Goal: Task Accomplishment & Management: Complete application form

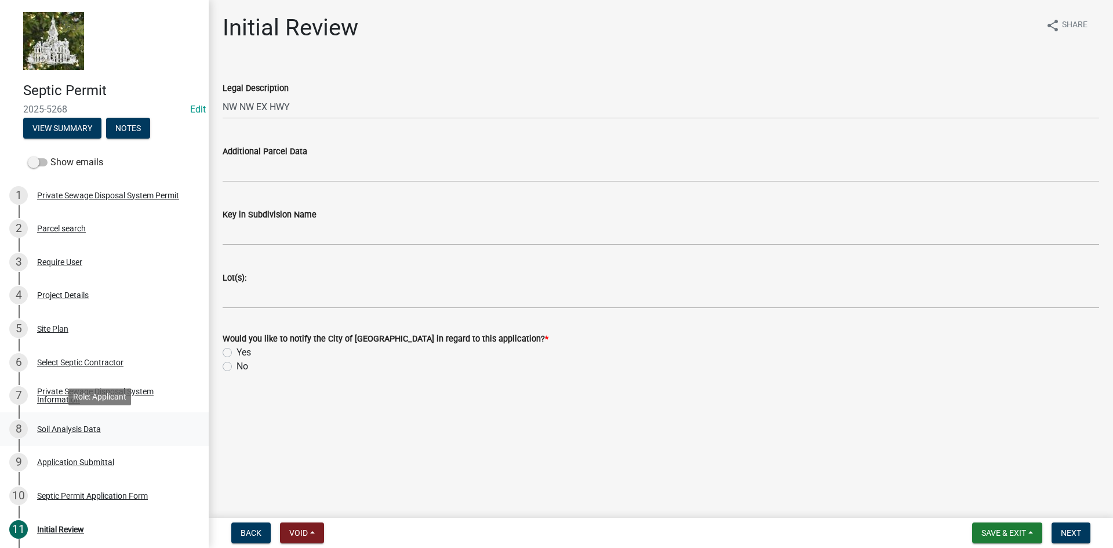
click at [66, 429] on div "Soil Analysis Data" at bounding box center [69, 429] width 64 height 8
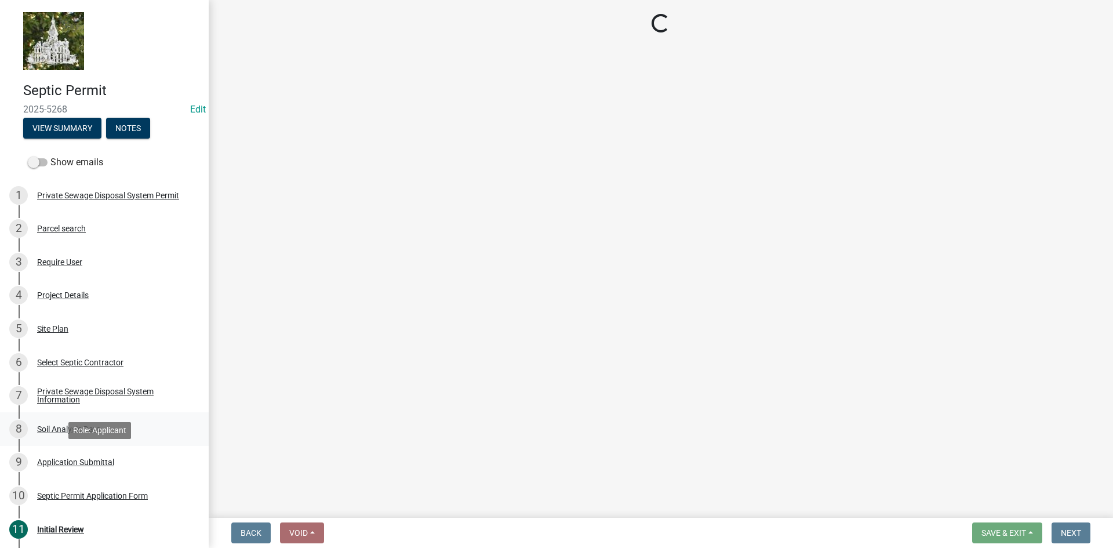
select select "6d678d72-23c3-45e2-af54-ed4b188d7378"
select select "e62cffc0-ea68-4520-b833-8af29ec9967e"
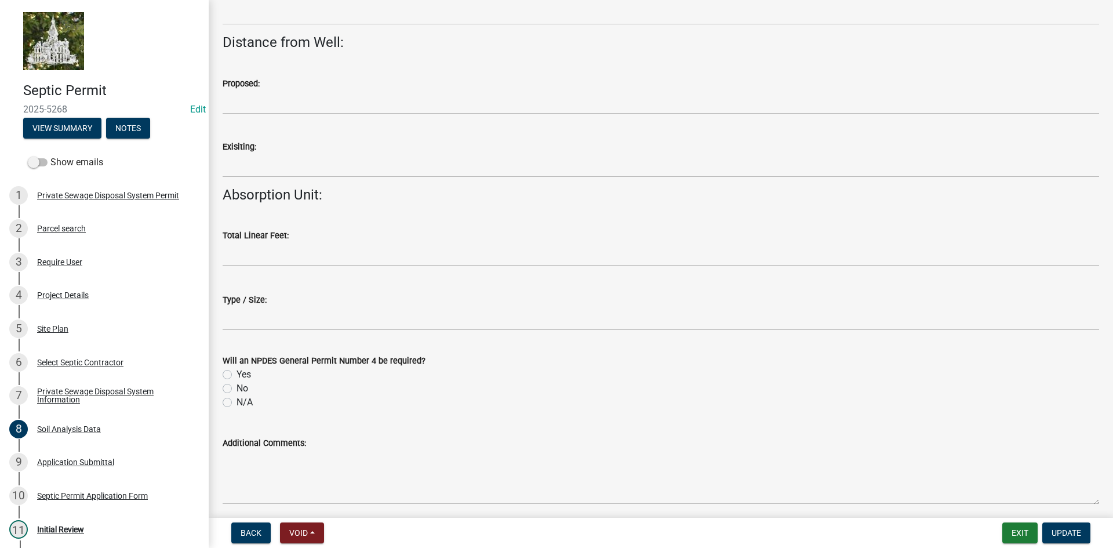
scroll to position [1020, 0]
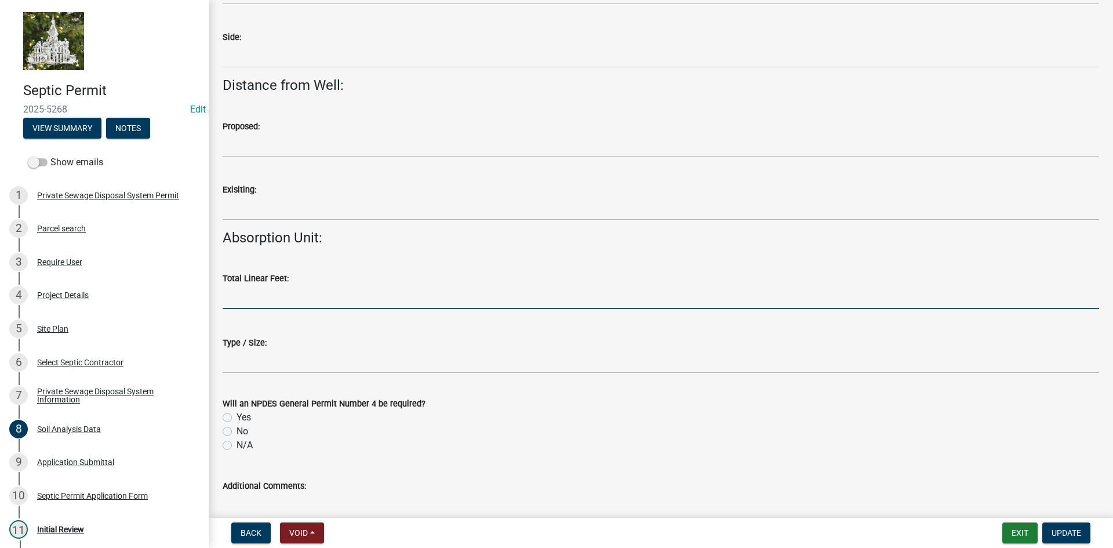
click at [259, 299] on input "text" at bounding box center [661, 297] width 877 height 24
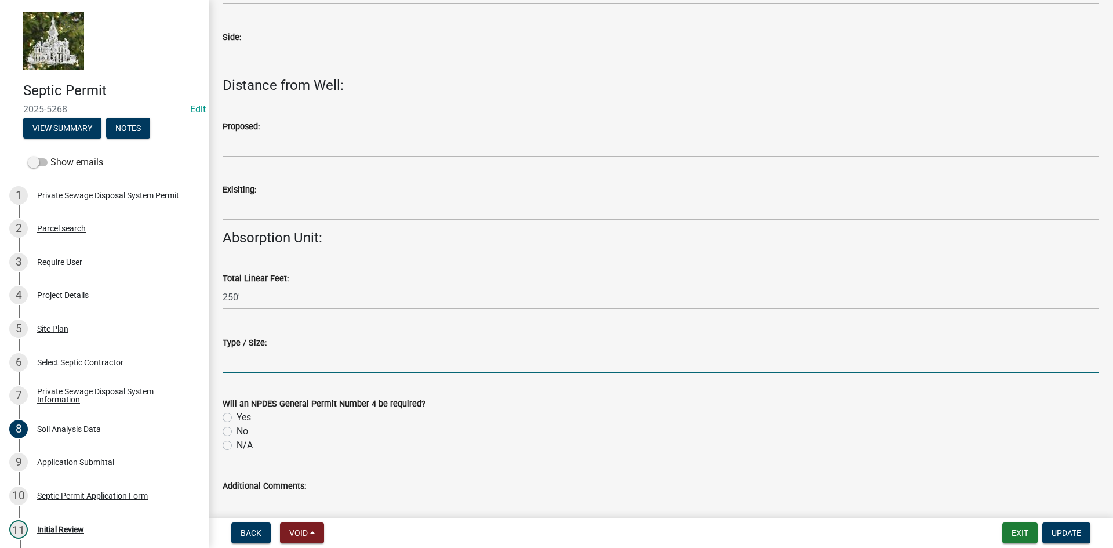
type input "250"
click at [289, 364] on input "Type / Size:" at bounding box center [661, 362] width 877 height 24
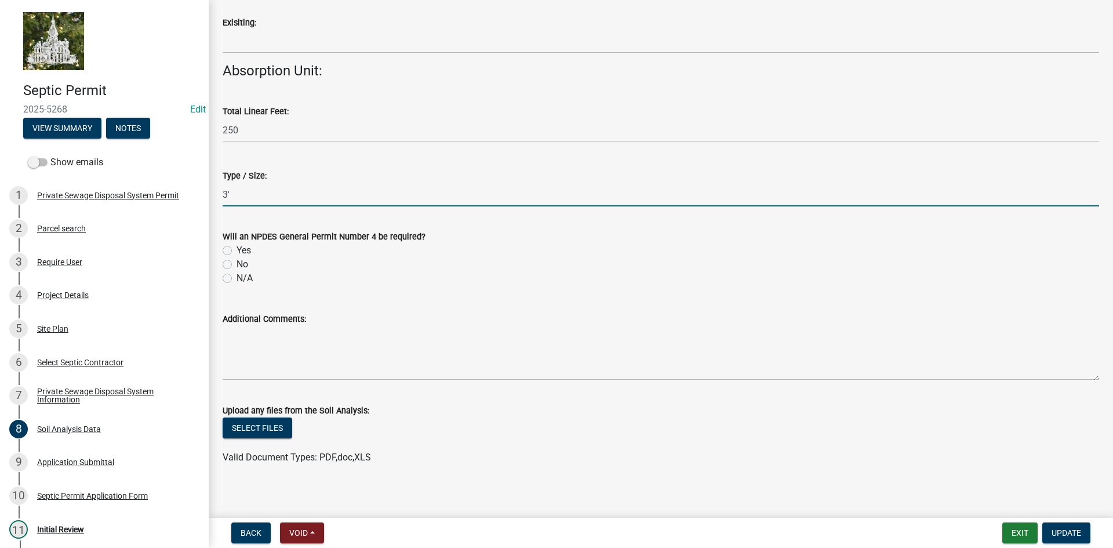
scroll to position [1194, 0]
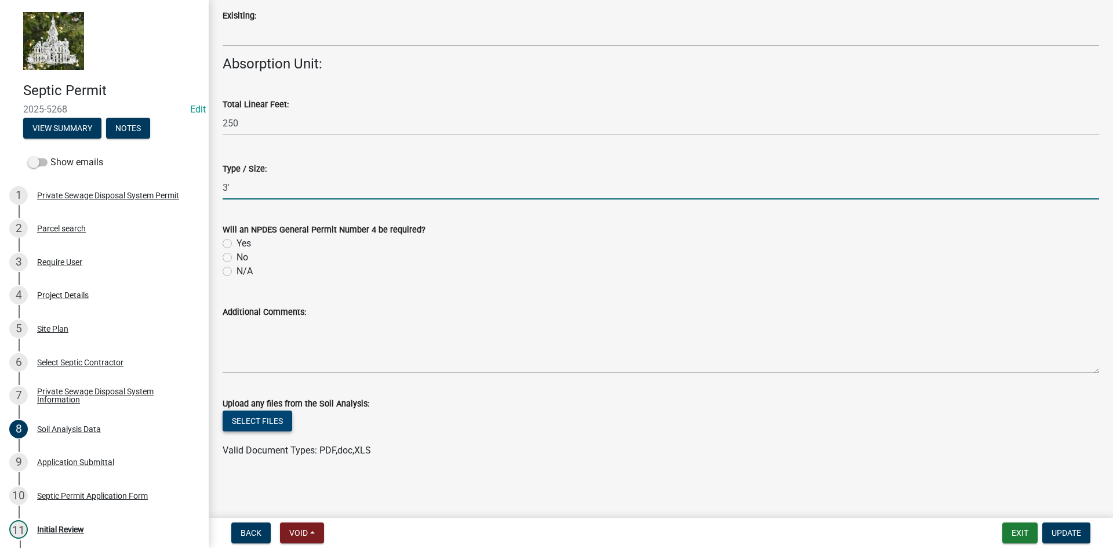
type input "3'"
click at [245, 421] on button "Select files" at bounding box center [258, 421] width 70 height 21
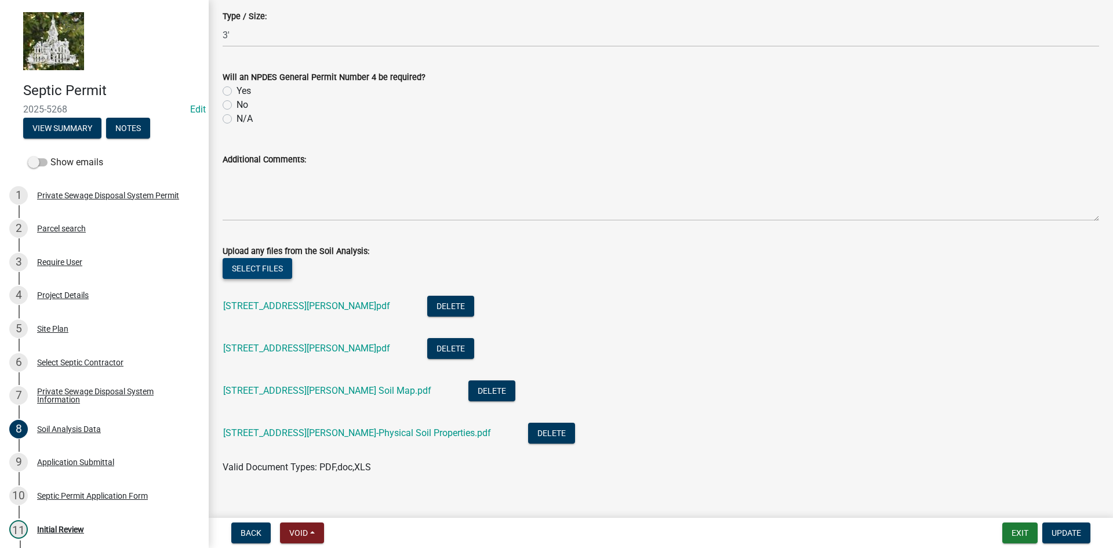
scroll to position [1363, 0]
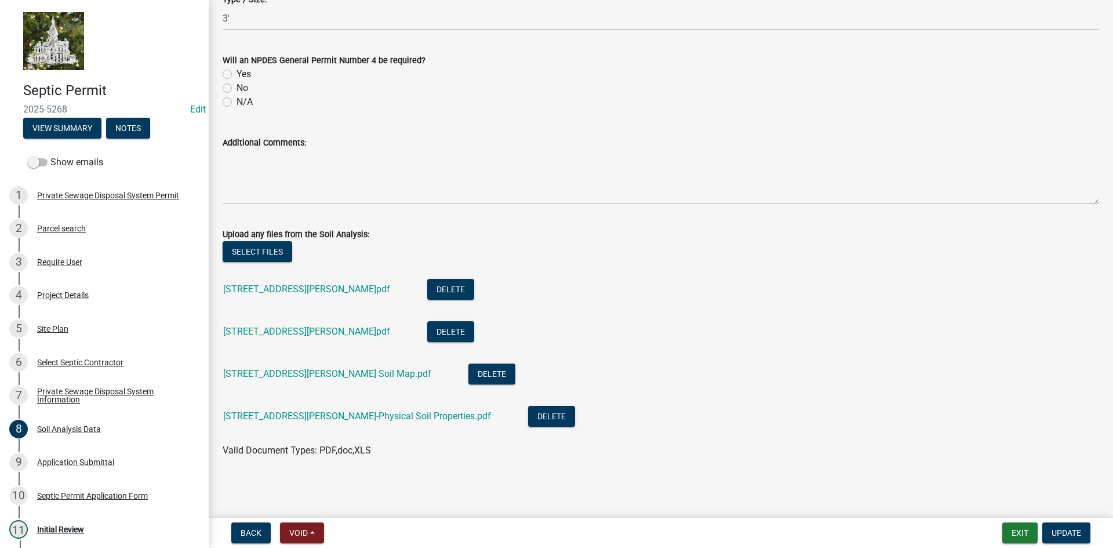
click at [237, 86] on label "No" at bounding box center [243, 88] width 12 height 14
click at [237, 86] on input "No" at bounding box center [241, 85] width 8 height 8
radio input "true"
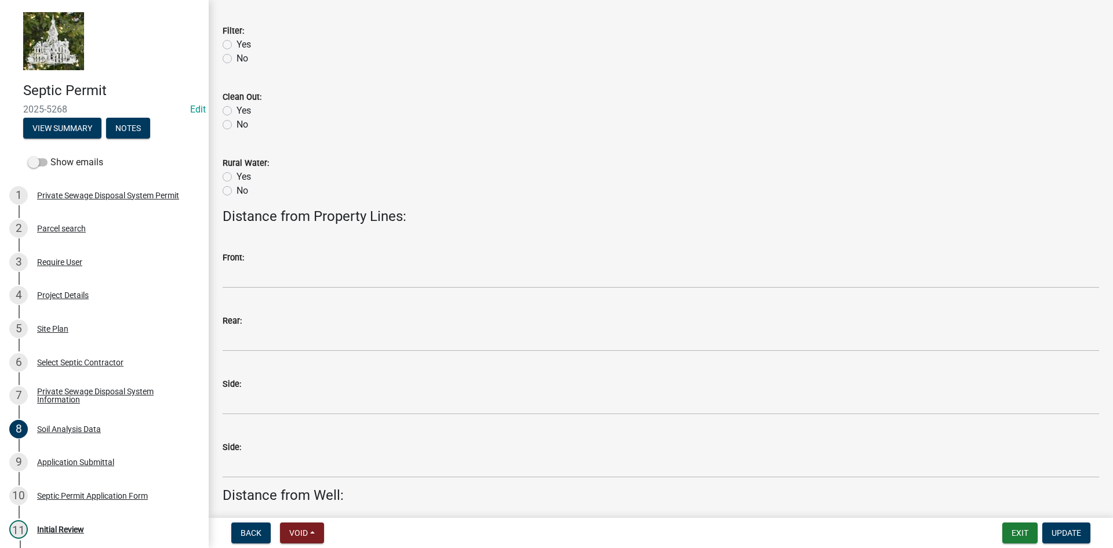
scroll to position [754, 0]
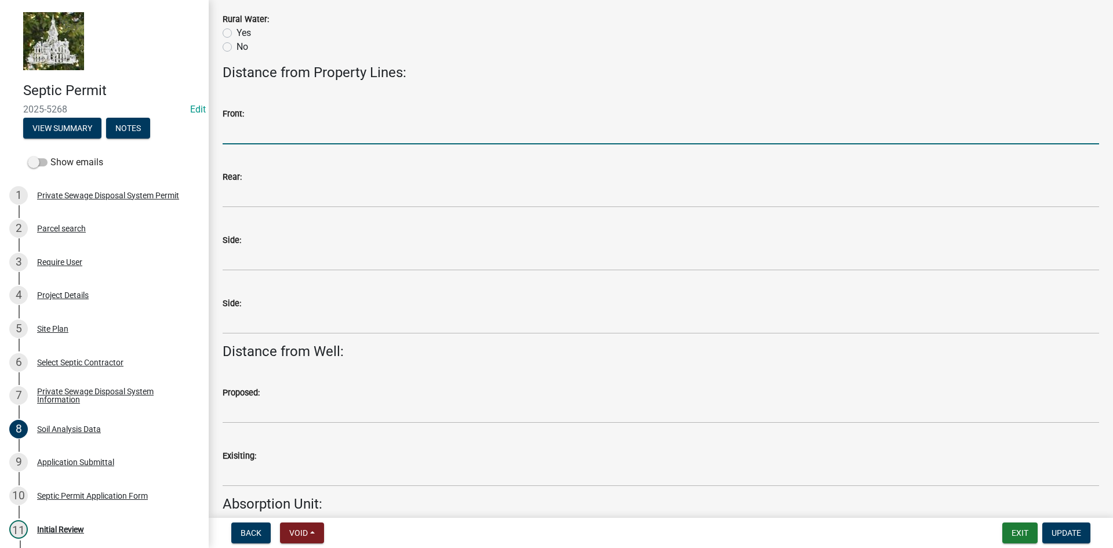
click at [239, 140] on input "Front:" at bounding box center [661, 133] width 877 height 24
type input "3"
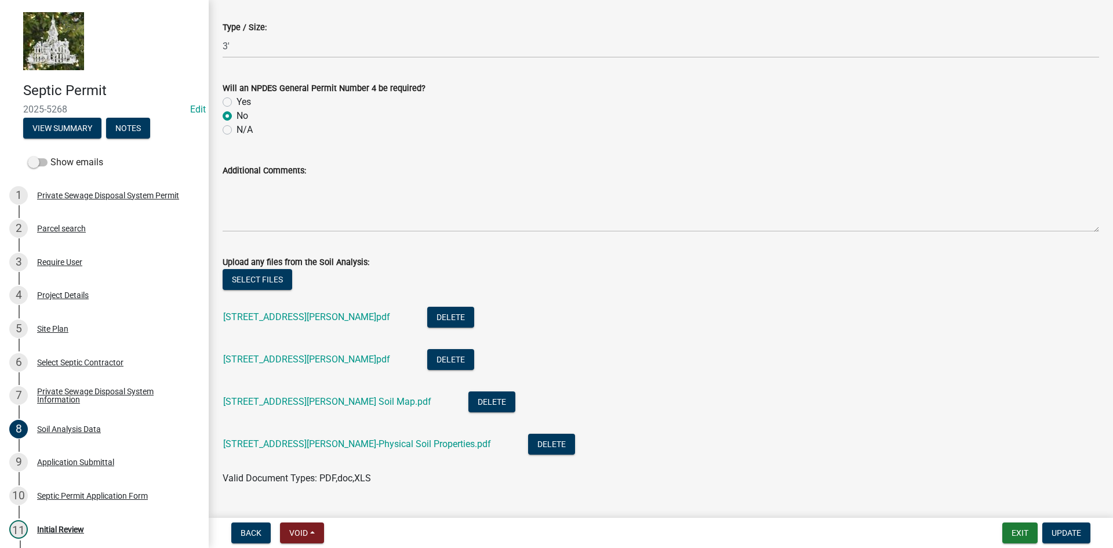
scroll to position [1363, 0]
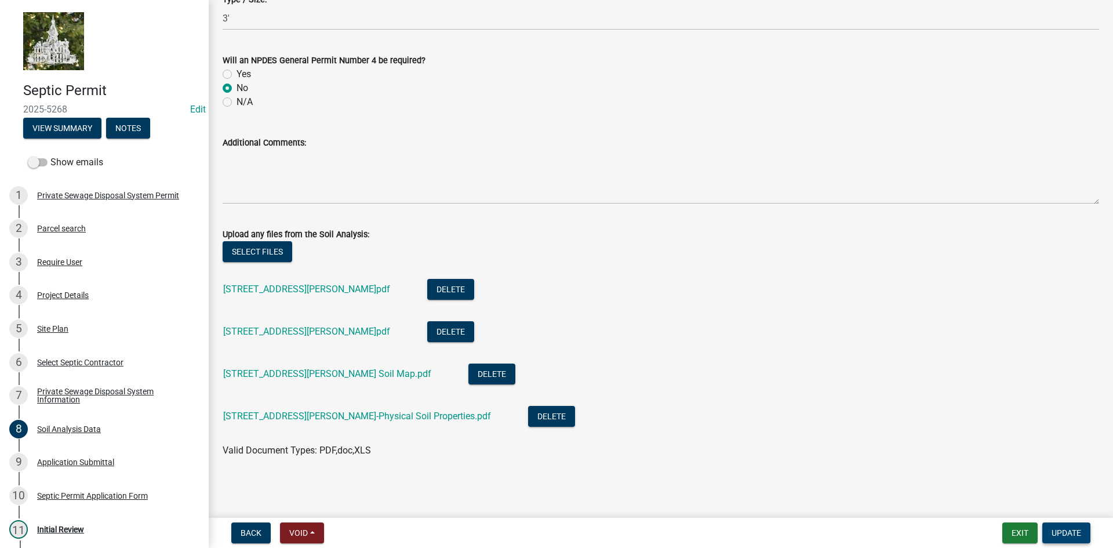
click at [1063, 532] on span "Update" at bounding box center [1067, 532] width 30 height 9
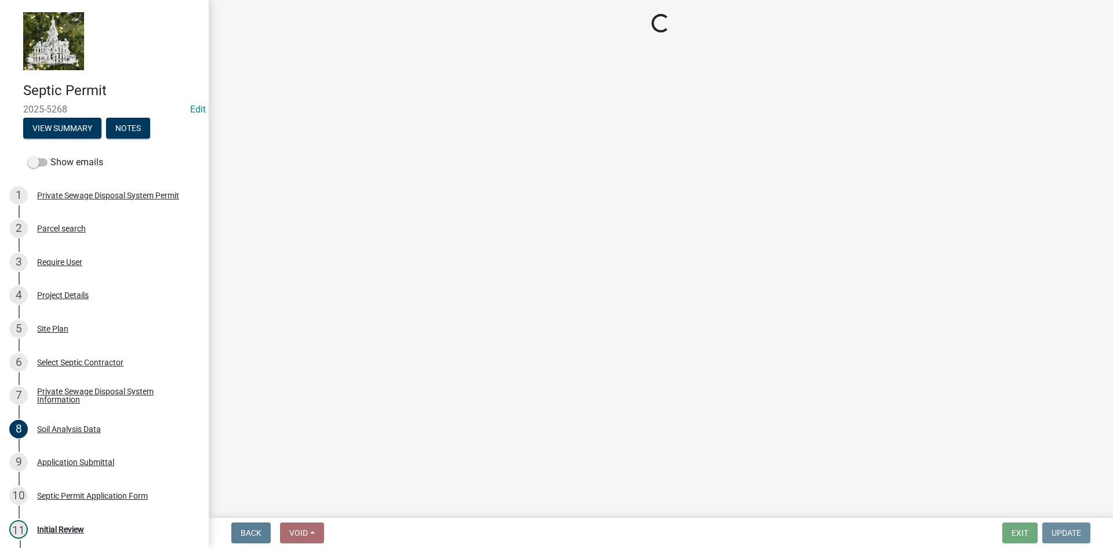
scroll to position [0, 0]
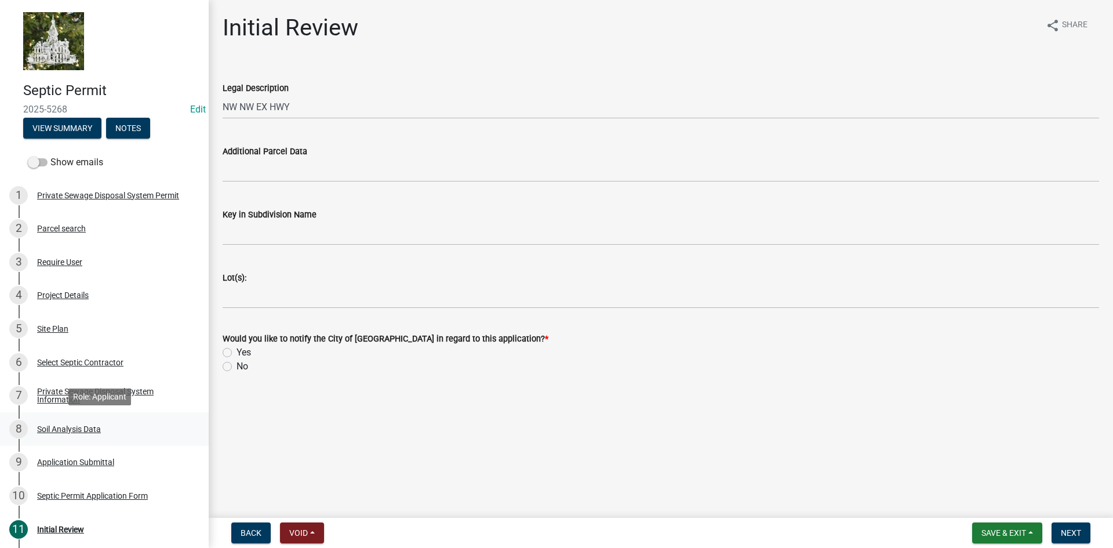
click at [48, 434] on div "8 Soil Analysis Data" at bounding box center [99, 429] width 181 height 19
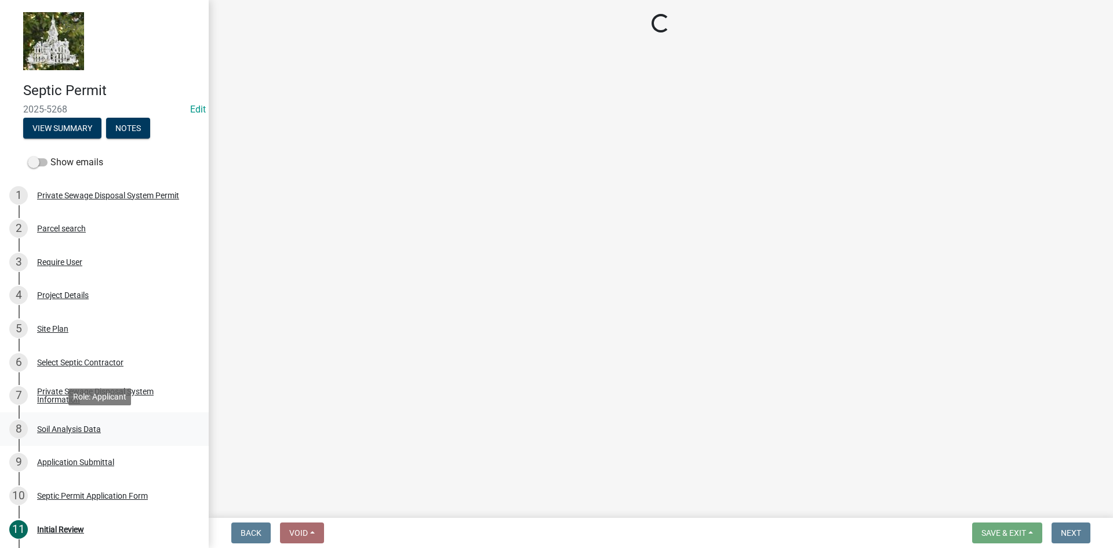
select select "6d678d72-23c3-45e2-af54-ed4b188d7378"
select select "e62cffc0-ea68-4520-b833-8af29ec9967e"
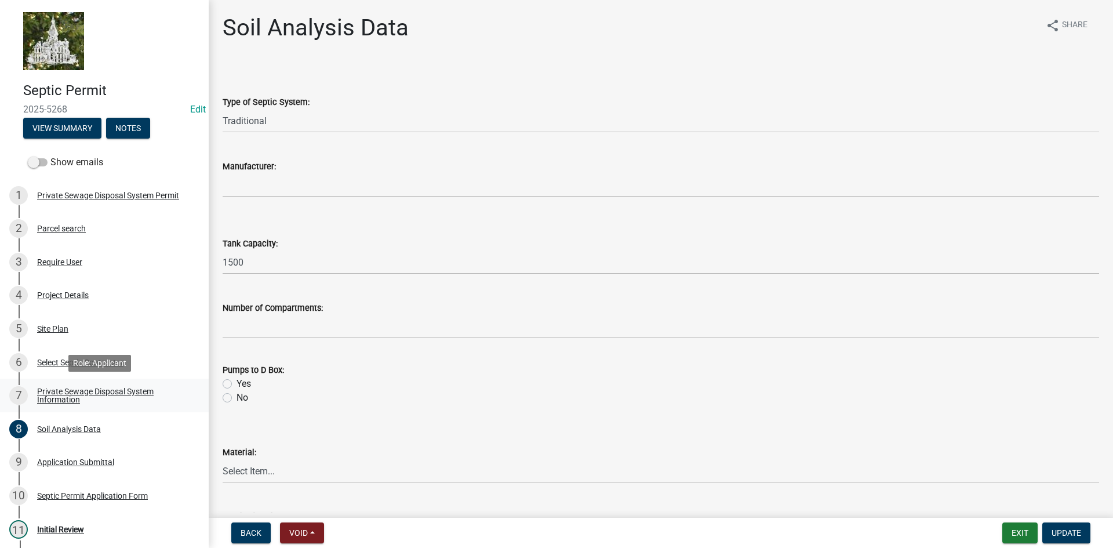
click at [83, 395] on div "Private Sewage Disposal System Information" at bounding box center [113, 395] width 153 height 16
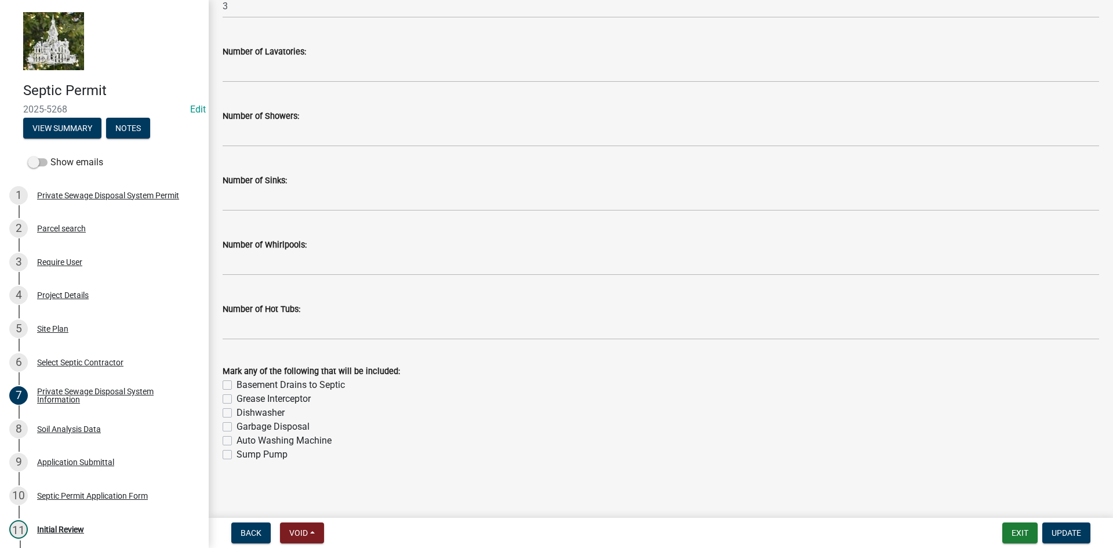
scroll to position [653, 0]
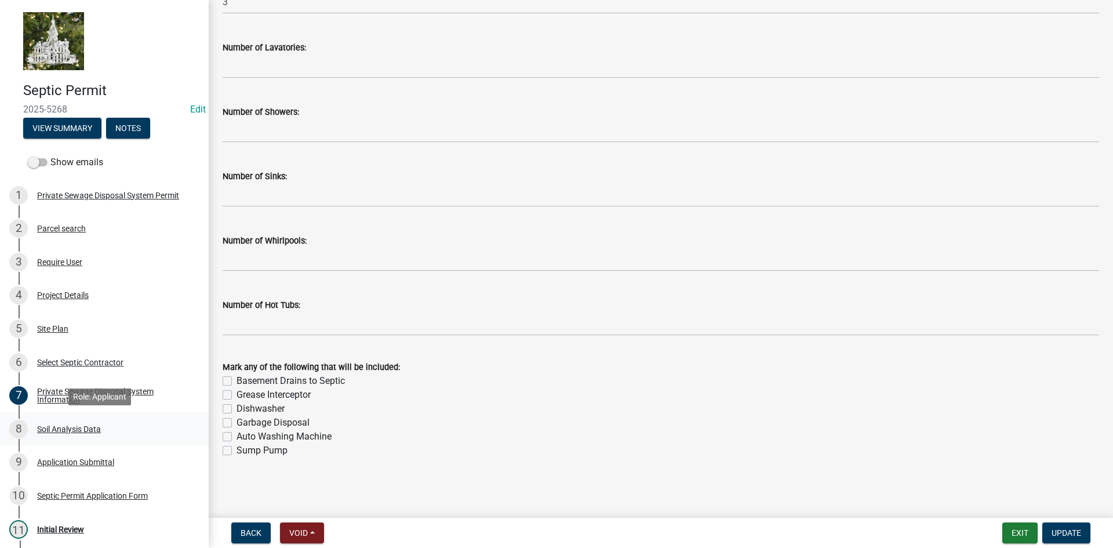
click at [93, 426] on div "Soil Analysis Data" at bounding box center [69, 429] width 64 height 8
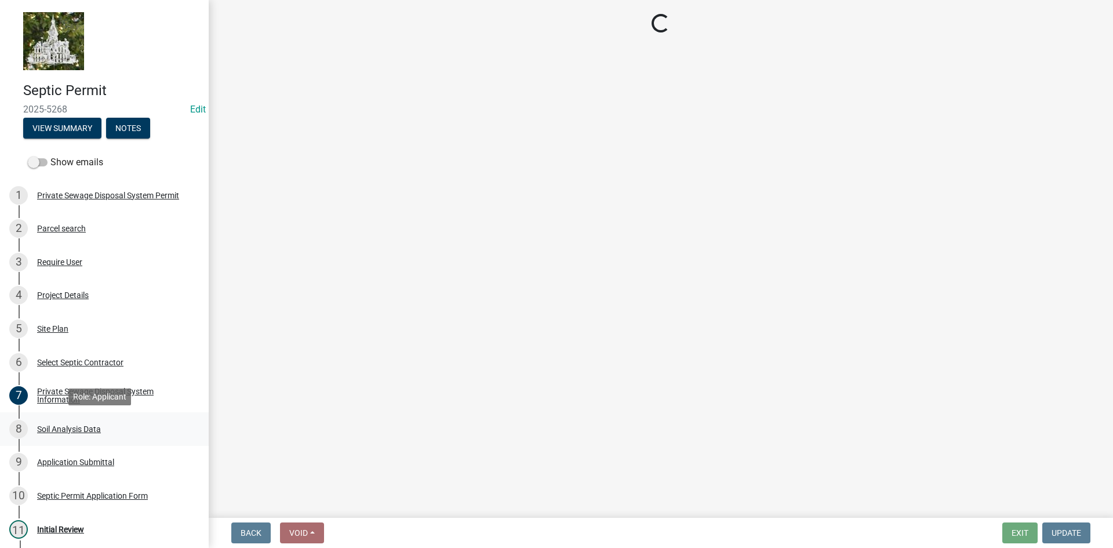
scroll to position [0, 0]
select select "6d678d72-23c3-45e2-af54-ed4b188d7378"
select select "e62cffc0-ea68-4520-b833-8af29ec9967e"
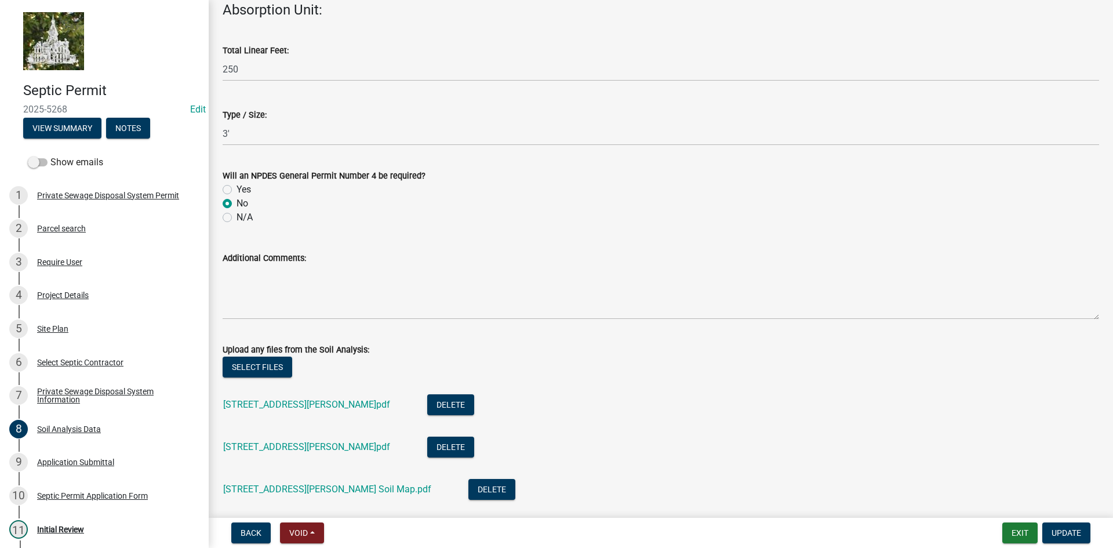
scroll to position [1363, 0]
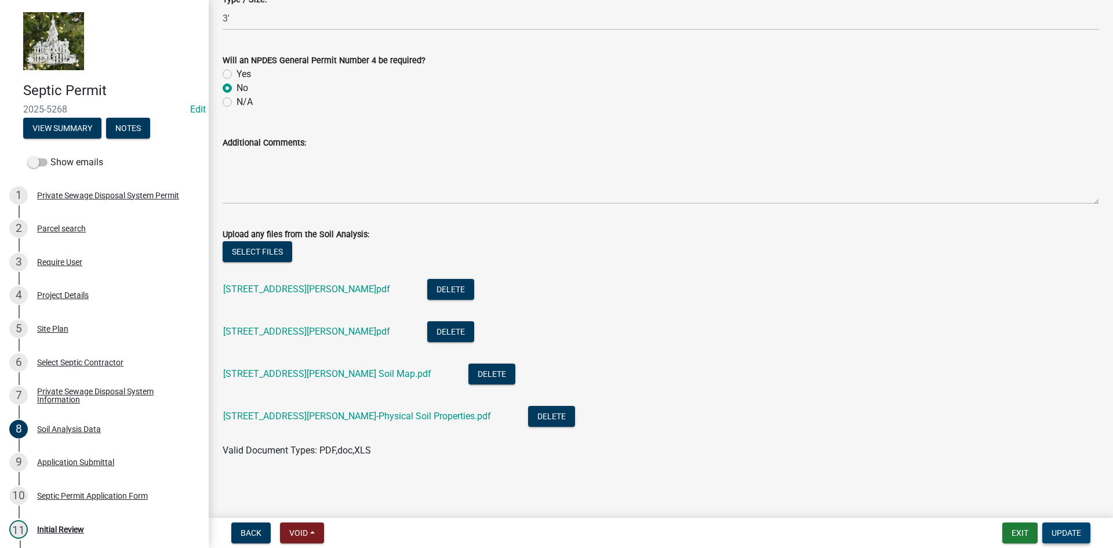
click at [1059, 527] on button "Update" at bounding box center [1067, 532] width 48 height 21
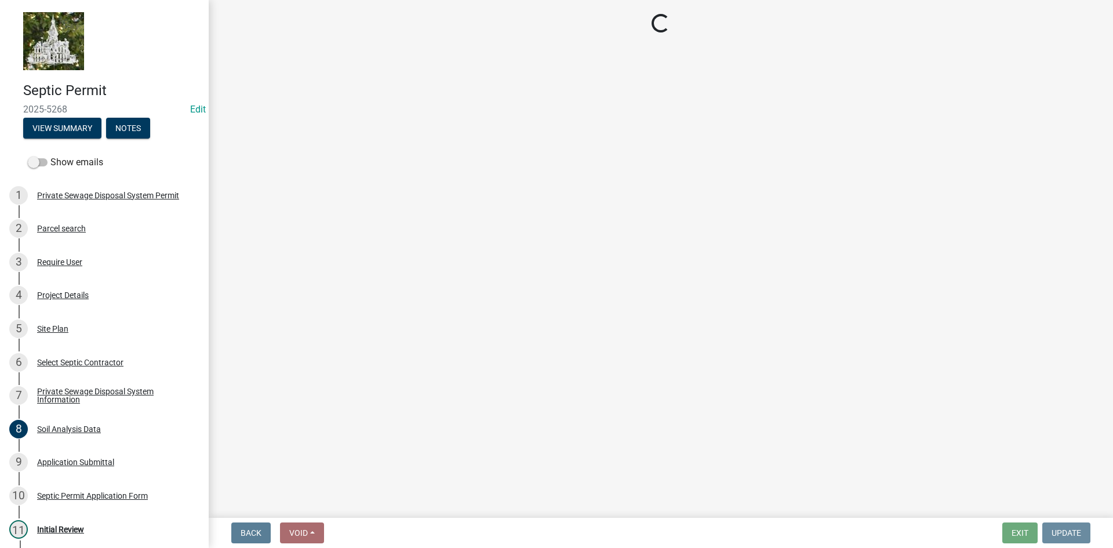
scroll to position [0, 0]
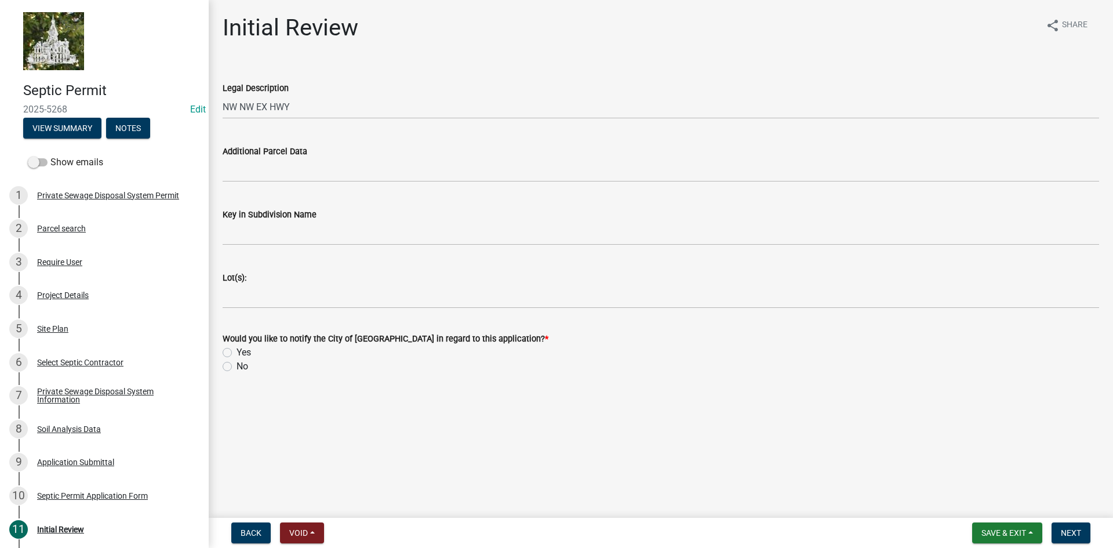
click at [237, 368] on label "No" at bounding box center [243, 367] width 12 height 14
click at [237, 367] on input "No" at bounding box center [241, 364] width 8 height 8
radio input "true"
click at [1083, 539] on button "Next" at bounding box center [1071, 532] width 39 height 21
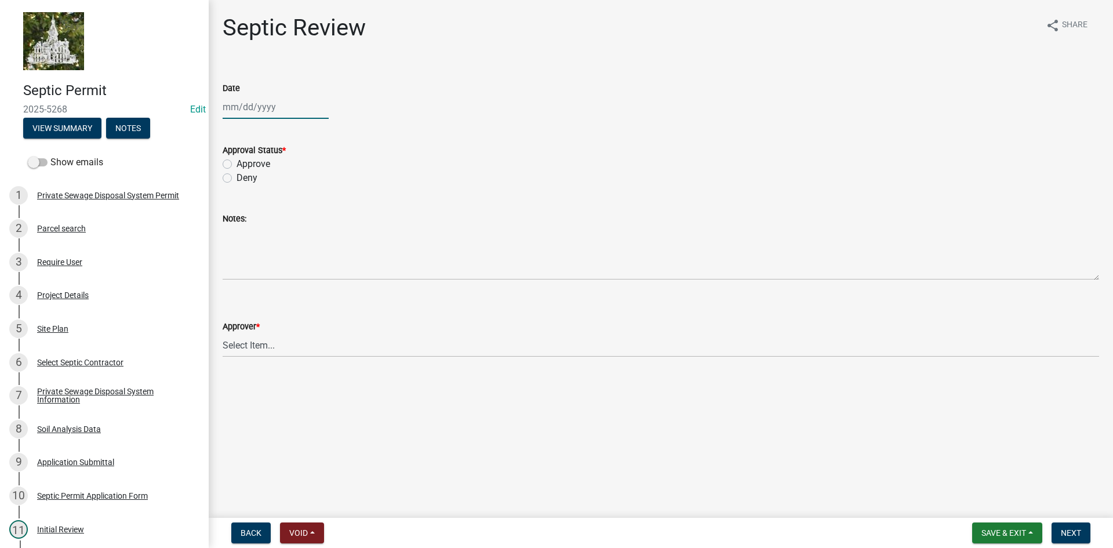
click at [229, 101] on div at bounding box center [276, 107] width 106 height 24
select select "10"
select select "2025"
click at [289, 191] on div "9" at bounding box center [290, 187] width 19 height 19
type input "[DATE]"
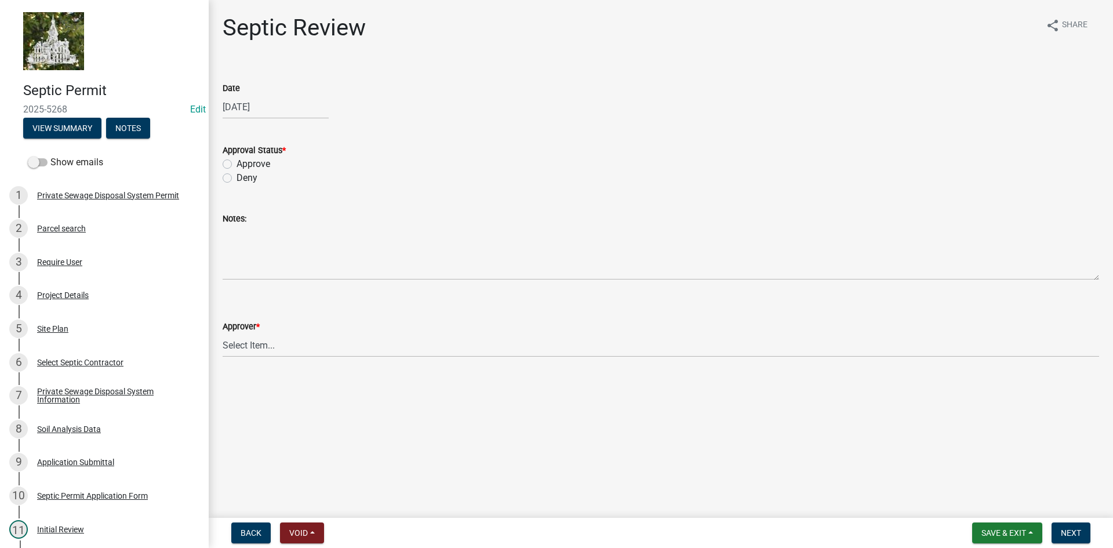
click at [237, 163] on label "Approve" at bounding box center [254, 164] width 34 height 14
click at [237, 163] on input "Approve" at bounding box center [241, 161] width 8 height 8
radio input "true"
click at [250, 339] on select "Select Item... Tyler Kelley Taveis Stevens Todd Apfel" at bounding box center [661, 345] width 877 height 24
click at [223, 333] on select "Select Item... Tyler Kelley Taveis Stevens Todd Apfel" at bounding box center [661, 345] width 877 height 24
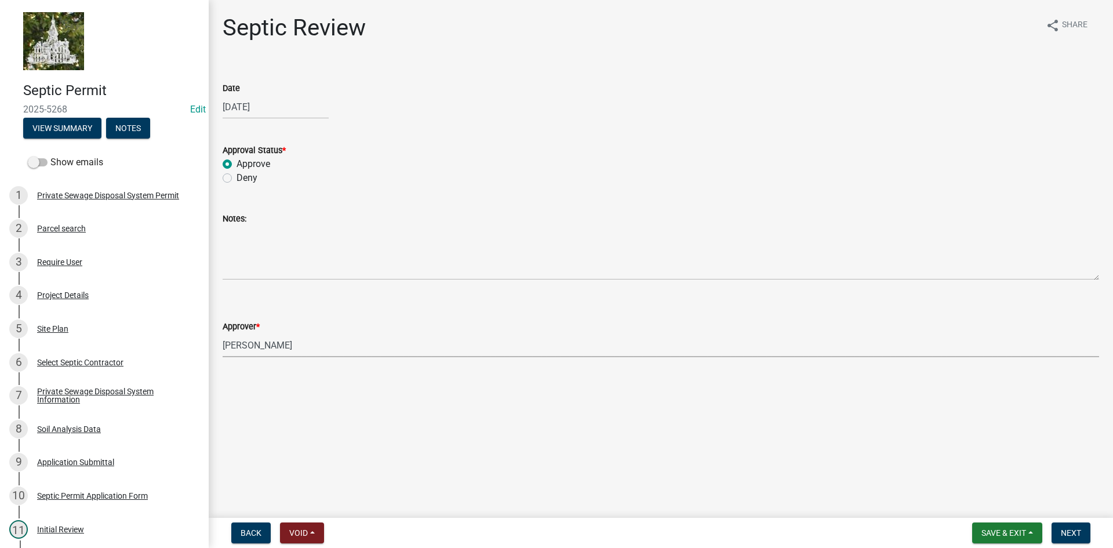
select select "61a96a0a-9003-40ca-83a4-3b4bdf05623d"
click at [1061, 525] on button "Next" at bounding box center [1071, 532] width 39 height 21
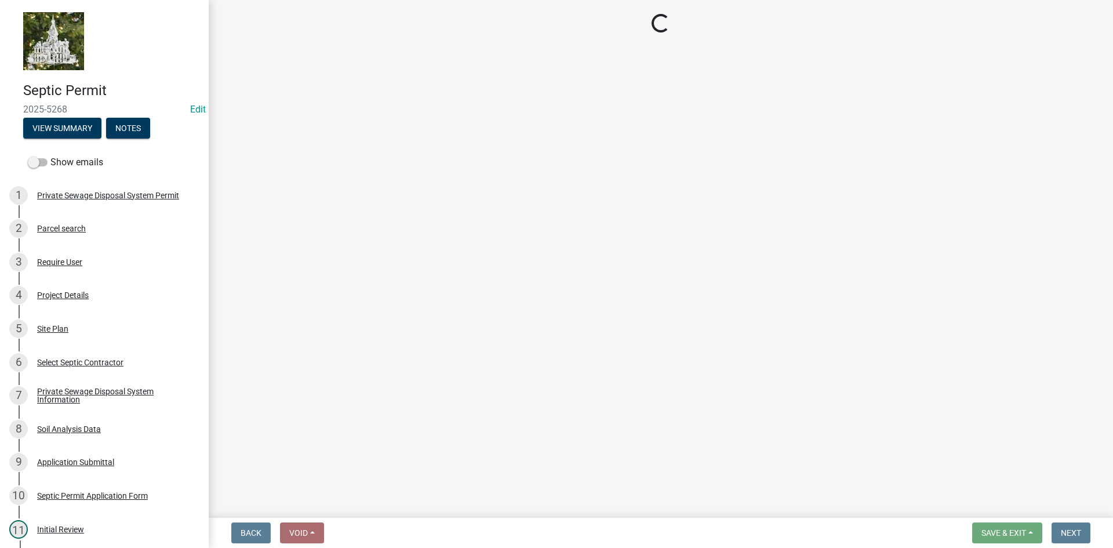
select select "3: 3"
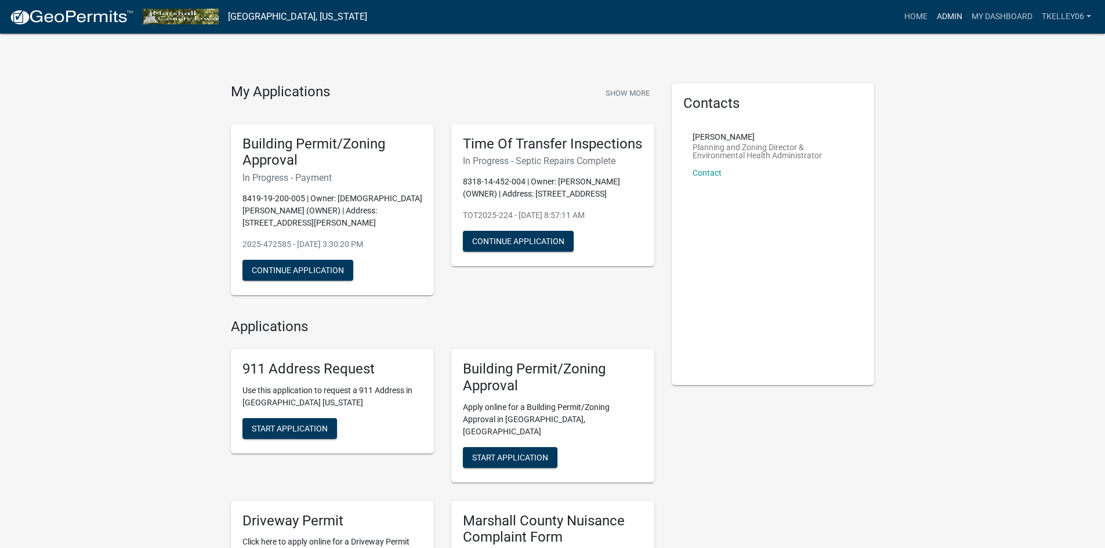
click at [950, 16] on link "Admin" at bounding box center [949, 17] width 35 height 22
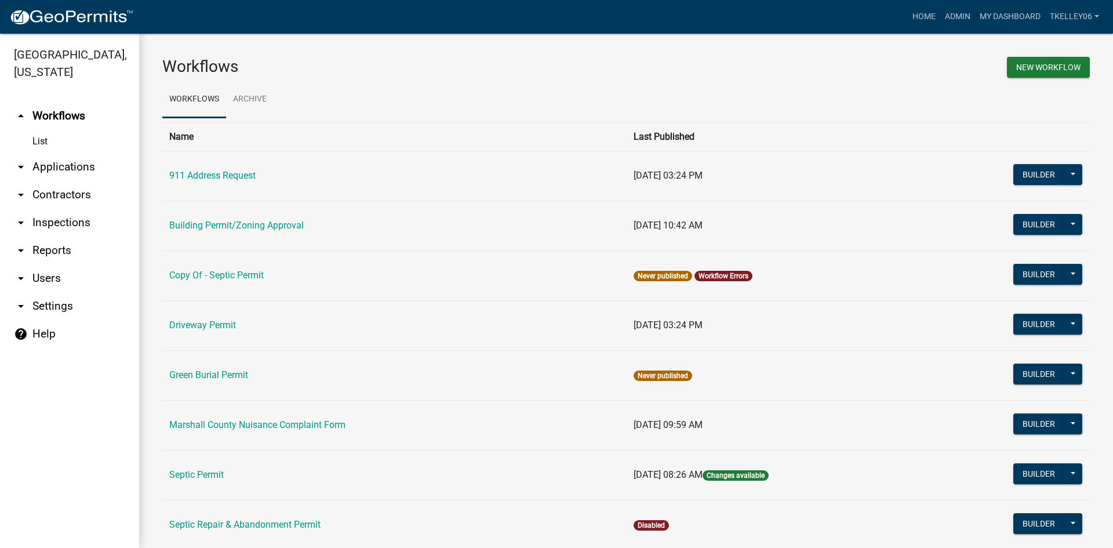
scroll to position [232, 0]
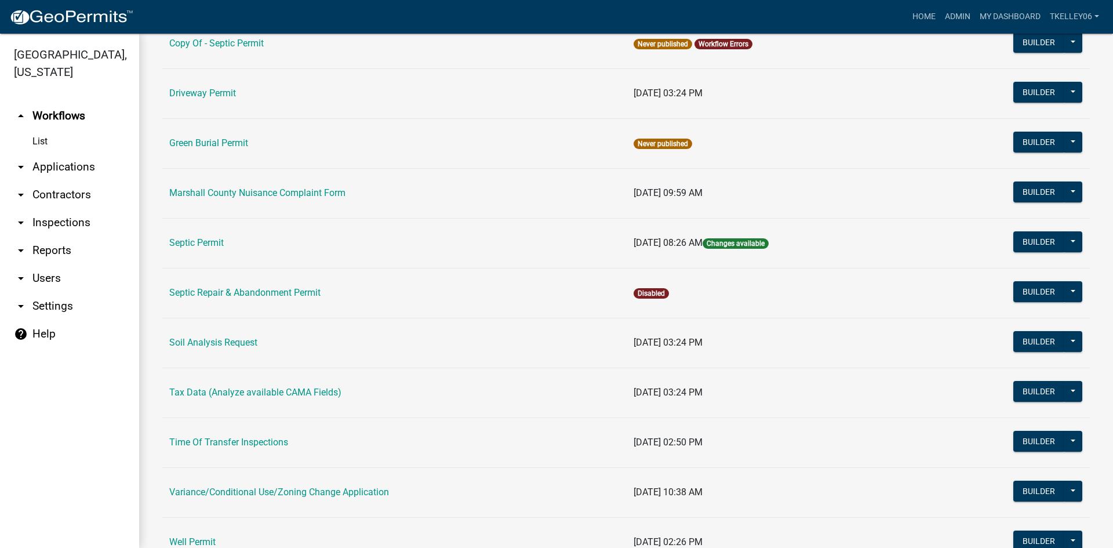
click at [75, 153] on link "arrow_drop_down Applications" at bounding box center [69, 167] width 139 height 28
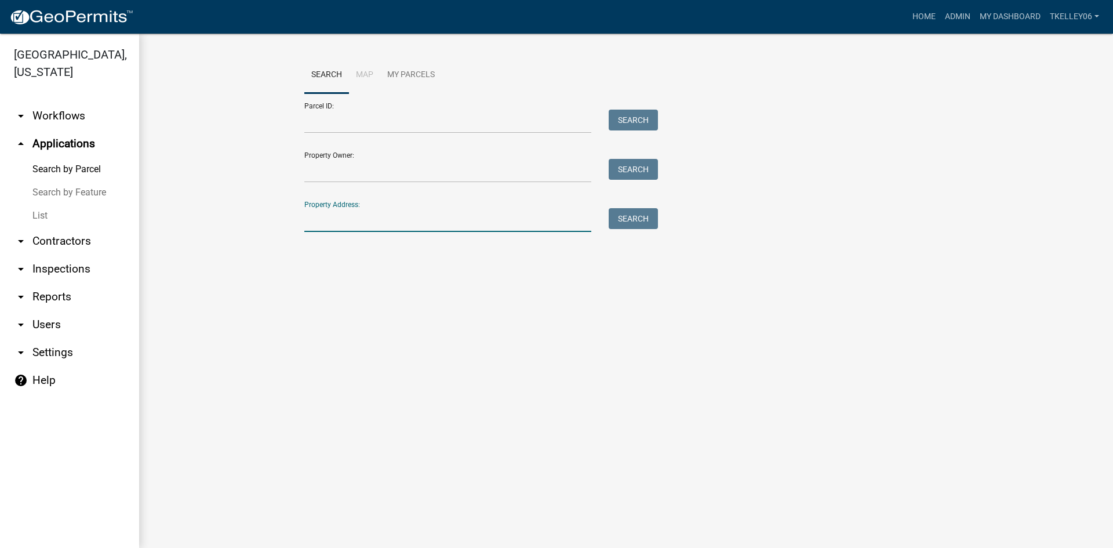
click at [415, 228] on input "Property Address:" at bounding box center [447, 220] width 287 height 24
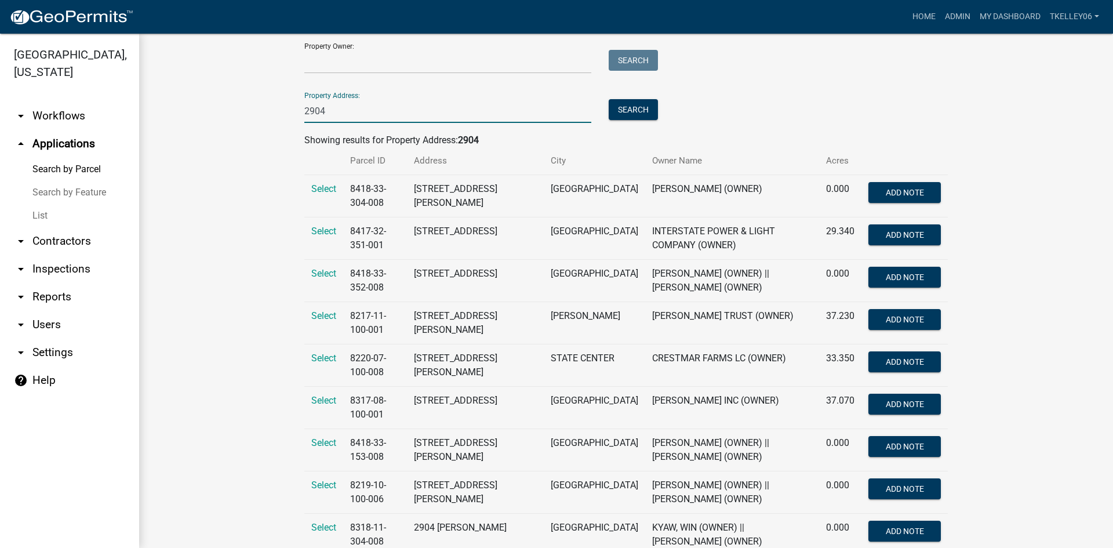
scroll to position [149, 0]
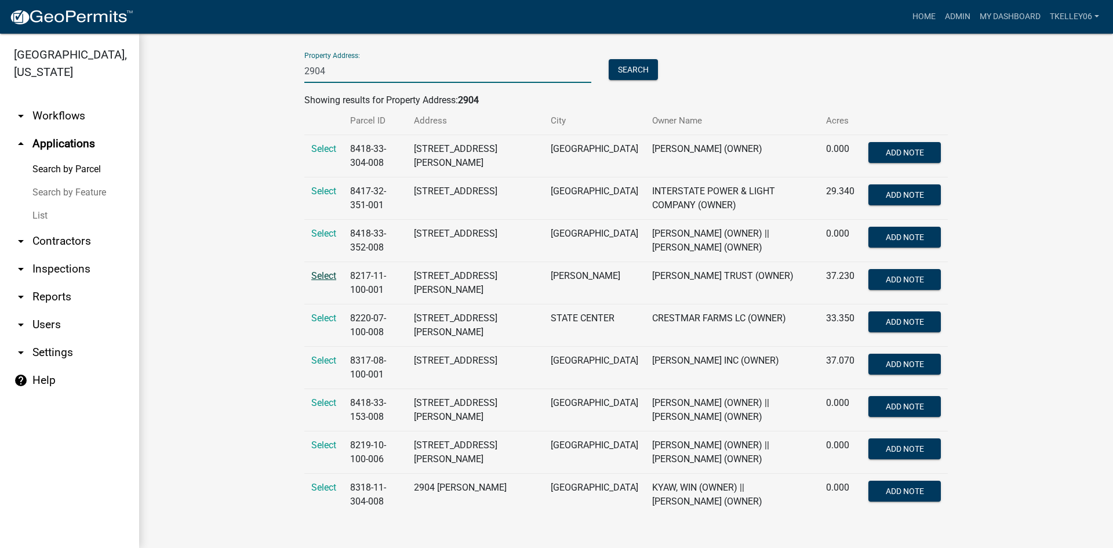
type input "2904"
click at [318, 273] on span "Select" at bounding box center [323, 275] width 25 height 11
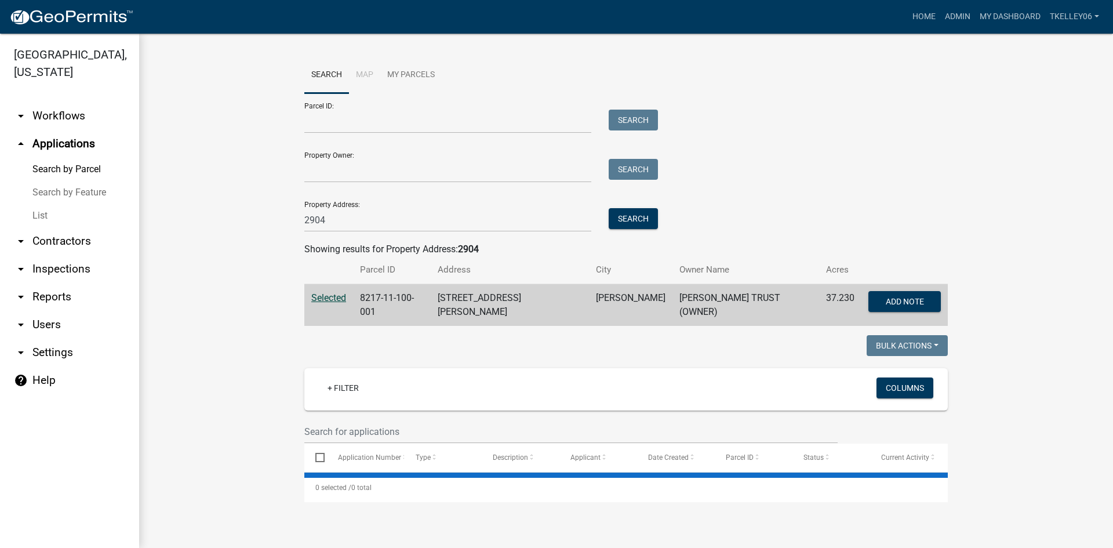
scroll to position [0, 0]
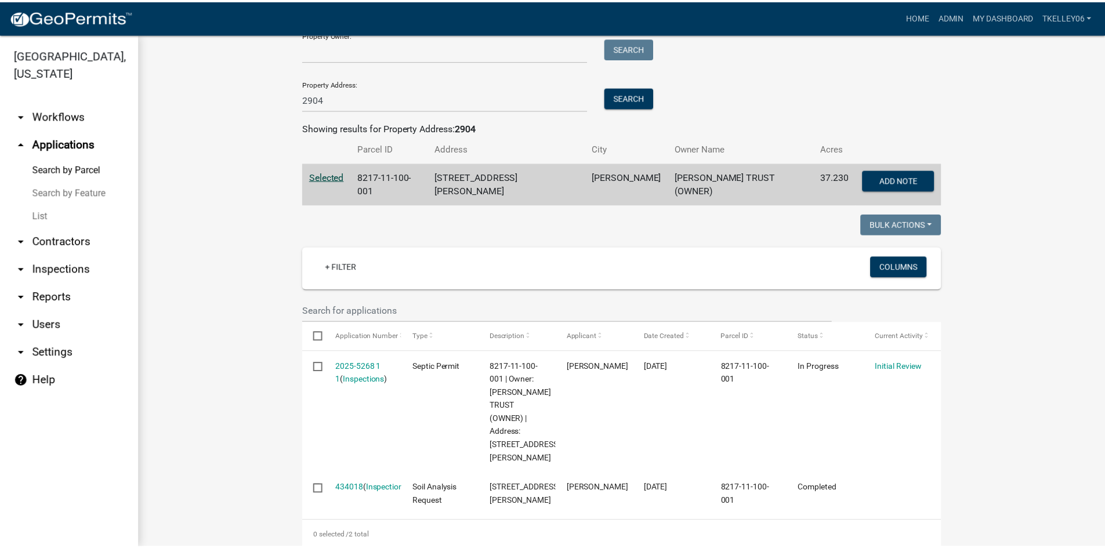
scroll to position [129, 0]
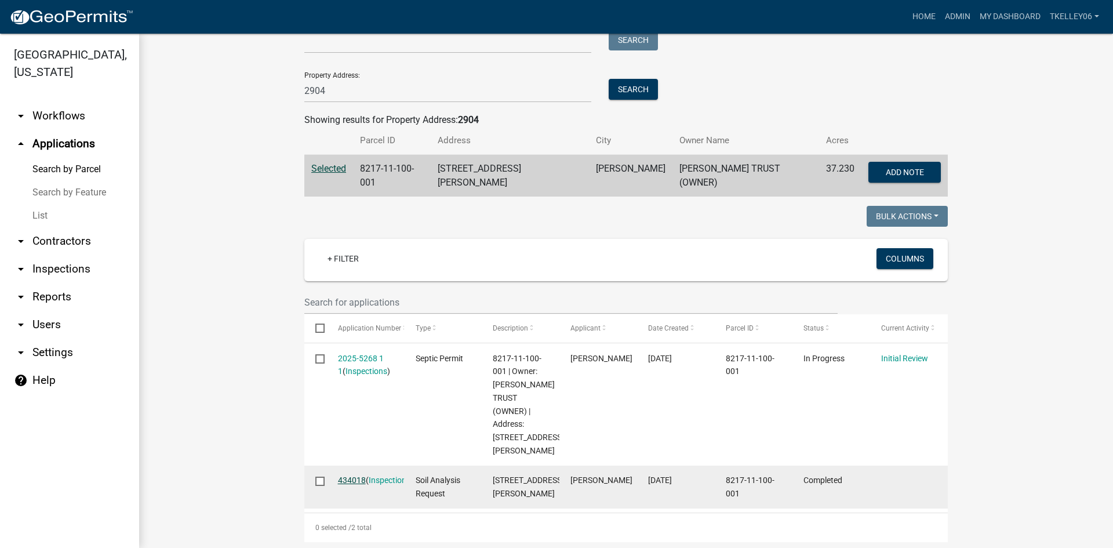
click at [350, 475] on link "434018" at bounding box center [352, 479] width 28 height 9
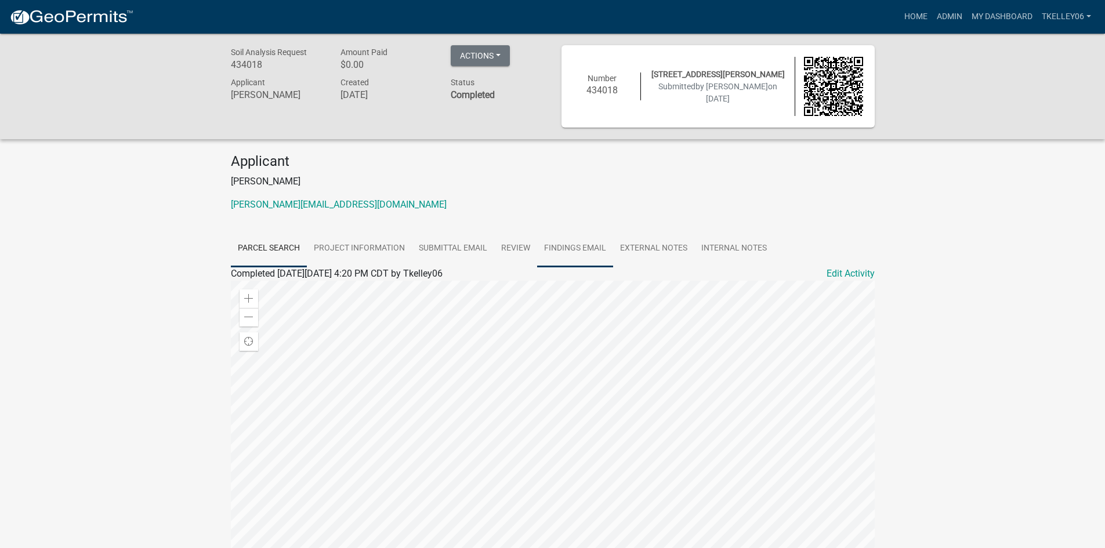
click at [598, 251] on link "Findings Email" at bounding box center [575, 248] width 76 height 37
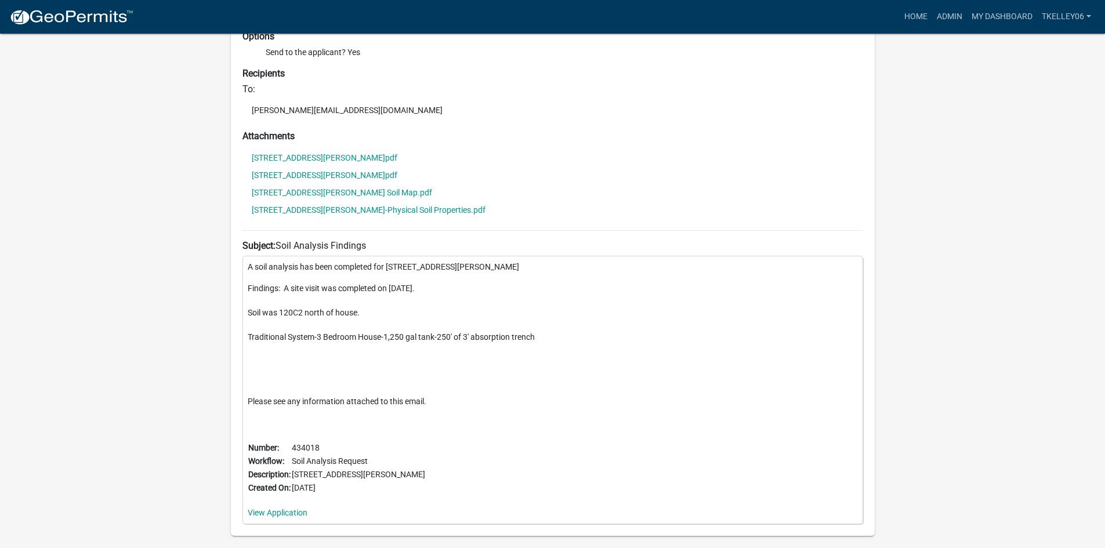
scroll to position [348, 0]
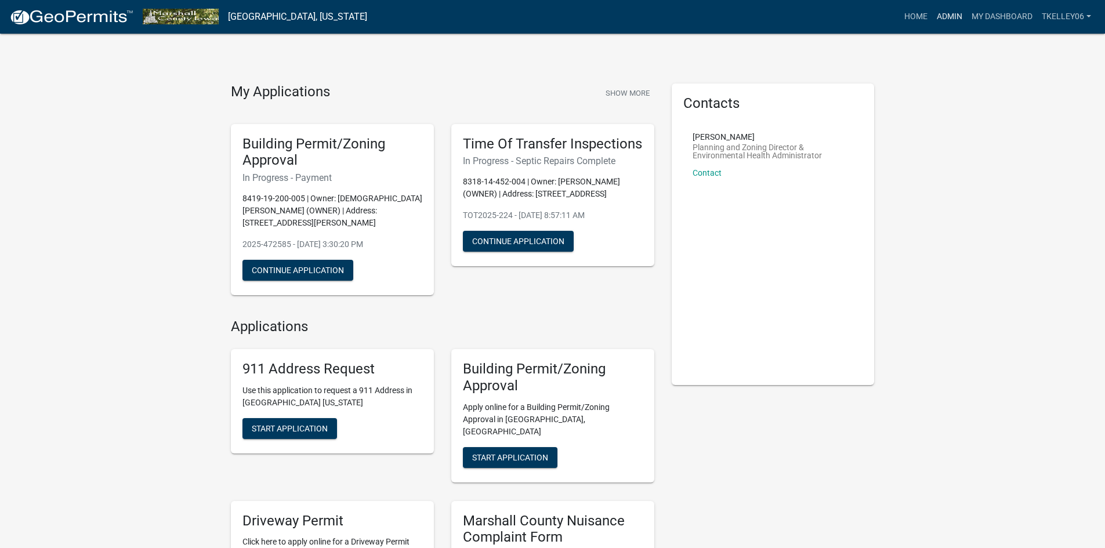
click at [956, 19] on link "Admin" at bounding box center [949, 17] width 35 height 22
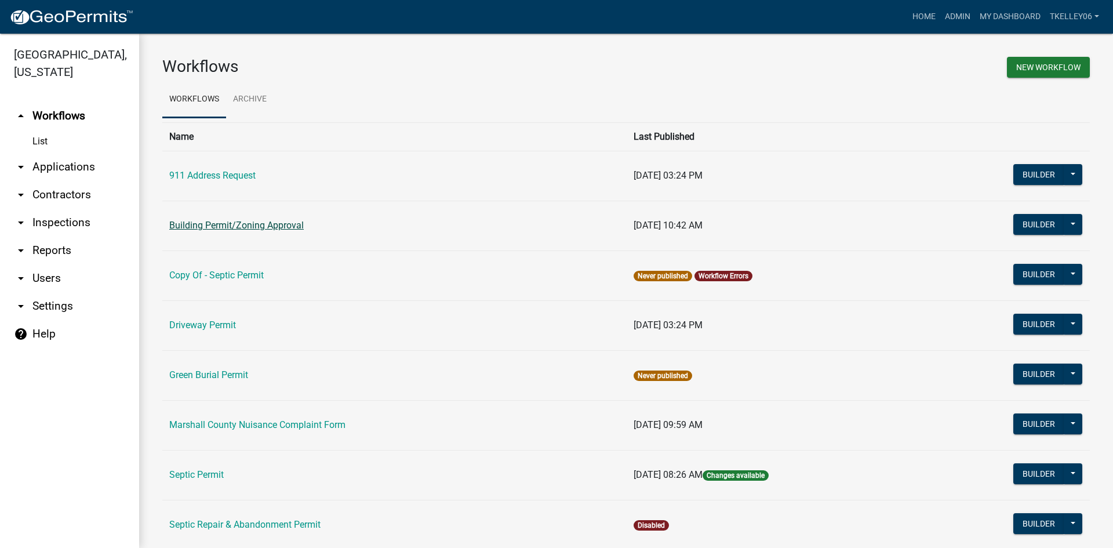
click at [239, 223] on link "Building Permit/Zoning Approval" at bounding box center [236, 225] width 135 height 11
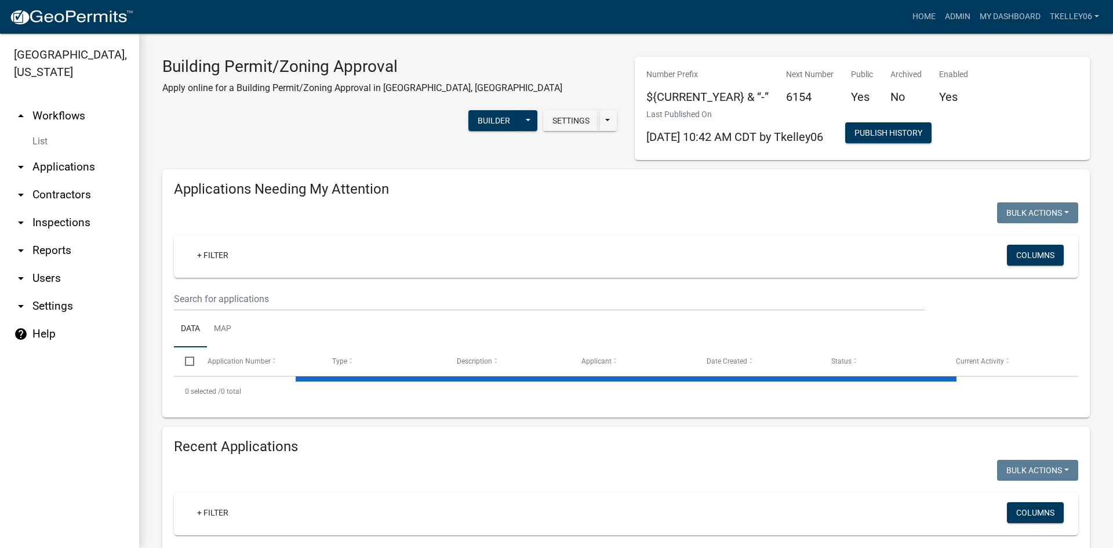
select select "3: 100"
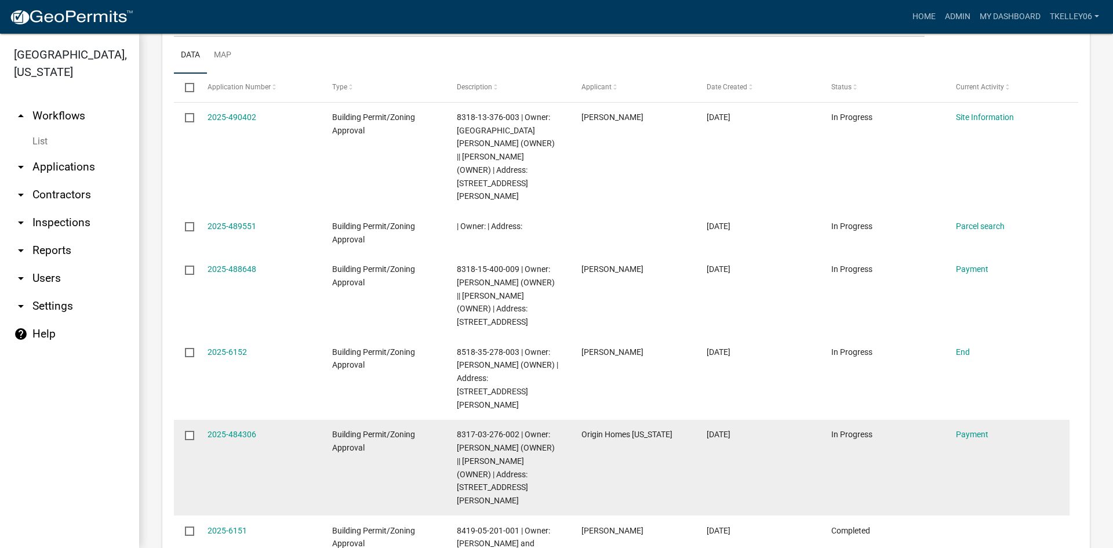
scroll to position [1276, 0]
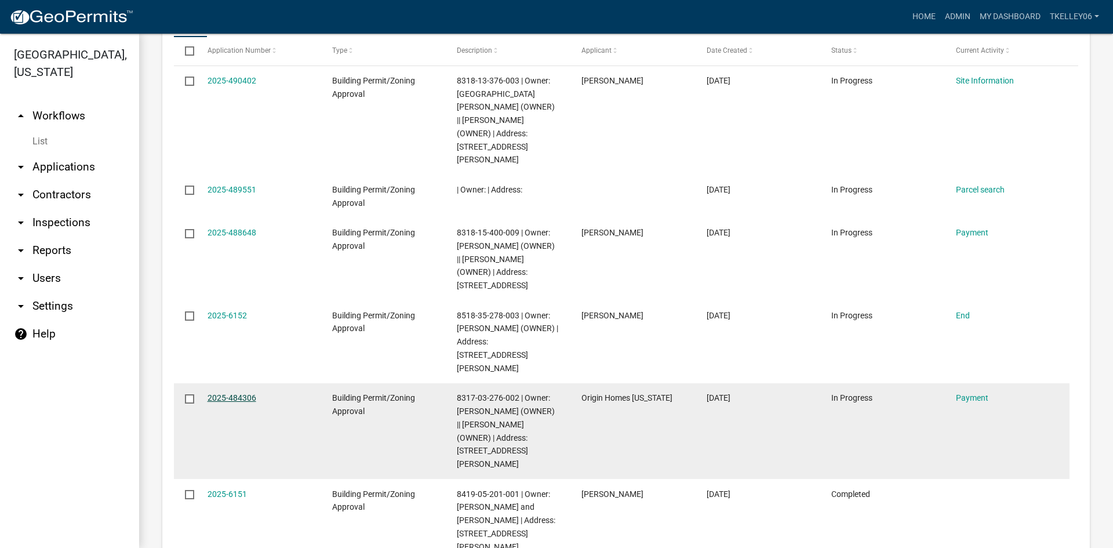
click at [238, 393] on link "2025-484306" at bounding box center [232, 397] width 49 height 9
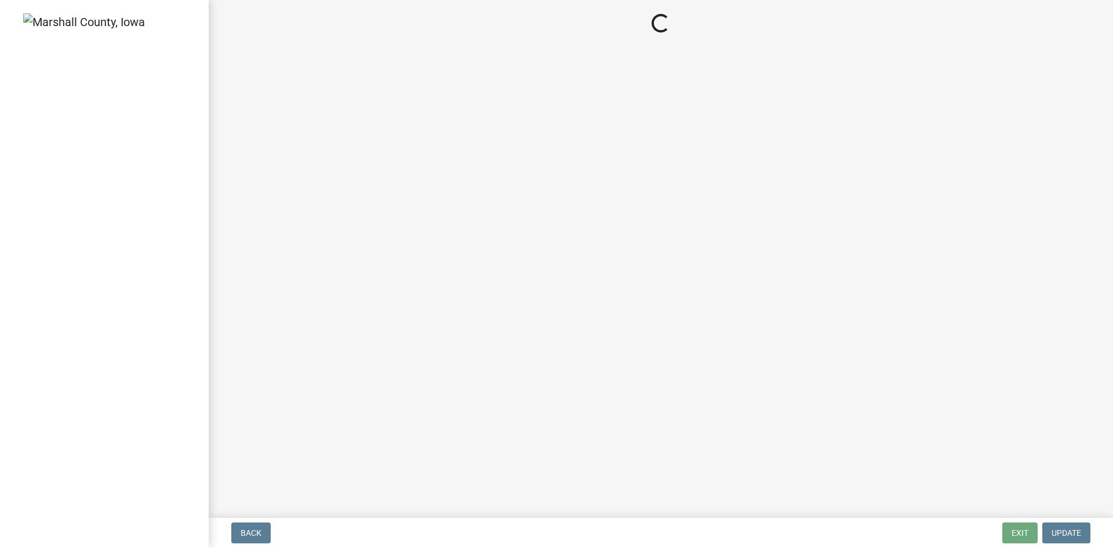
select select "3: 3"
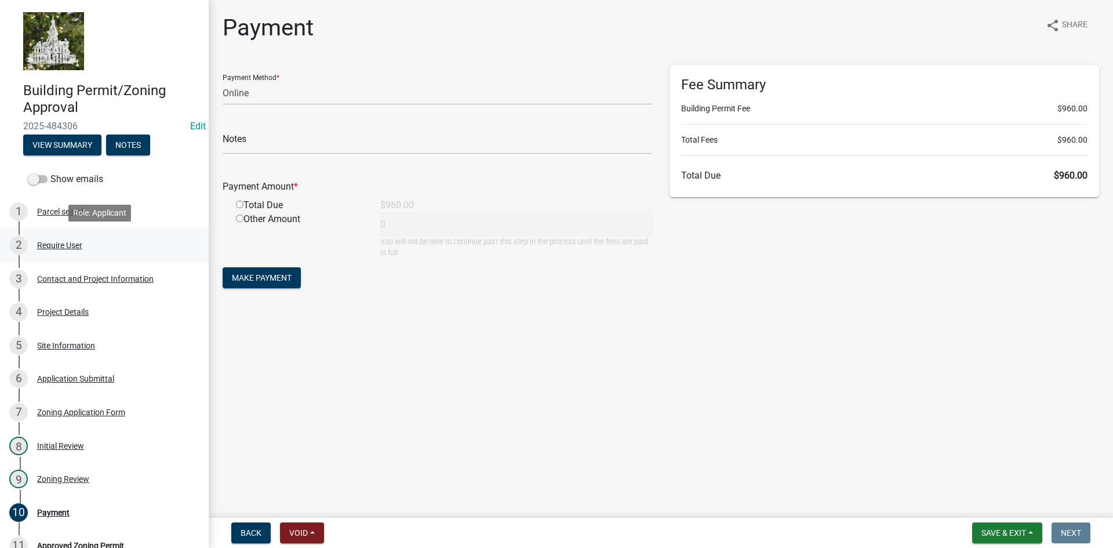
click at [68, 241] on div "Require User" at bounding box center [59, 245] width 45 height 8
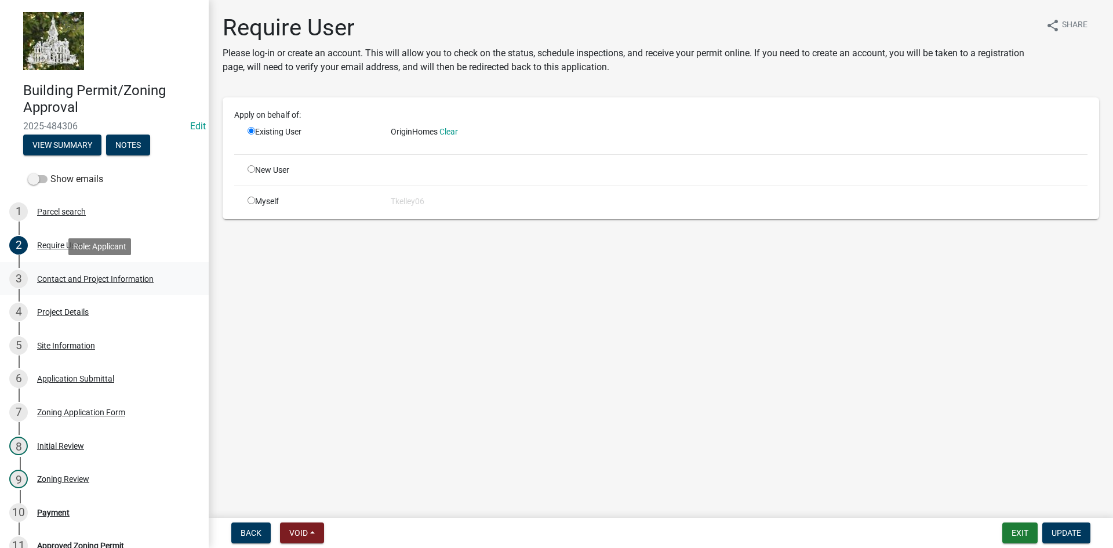
click at [81, 285] on div "3 Contact and Project Information" at bounding box center [99, 279] width 181 height 19
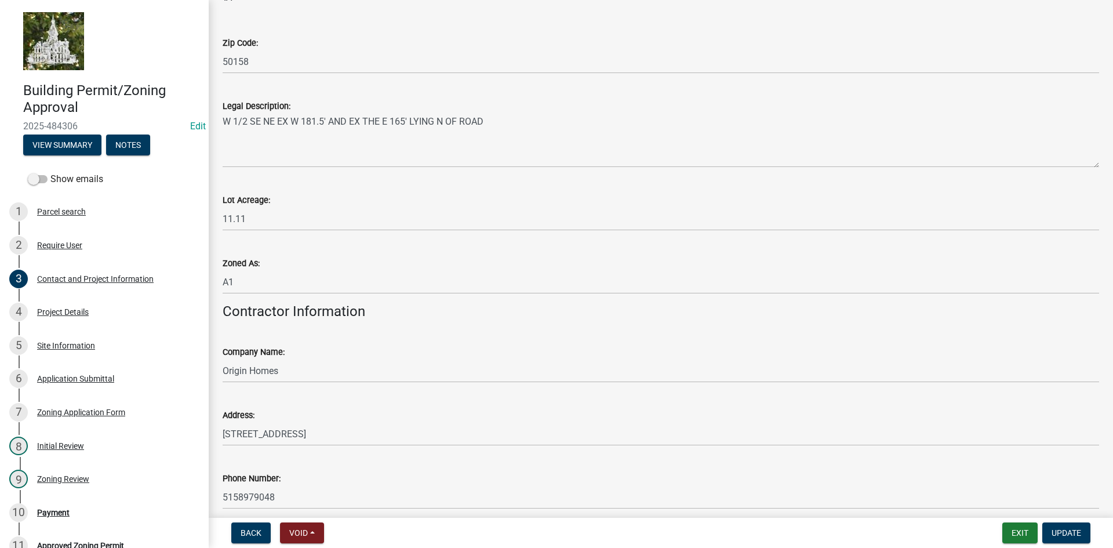
scroll to position [973, 0]
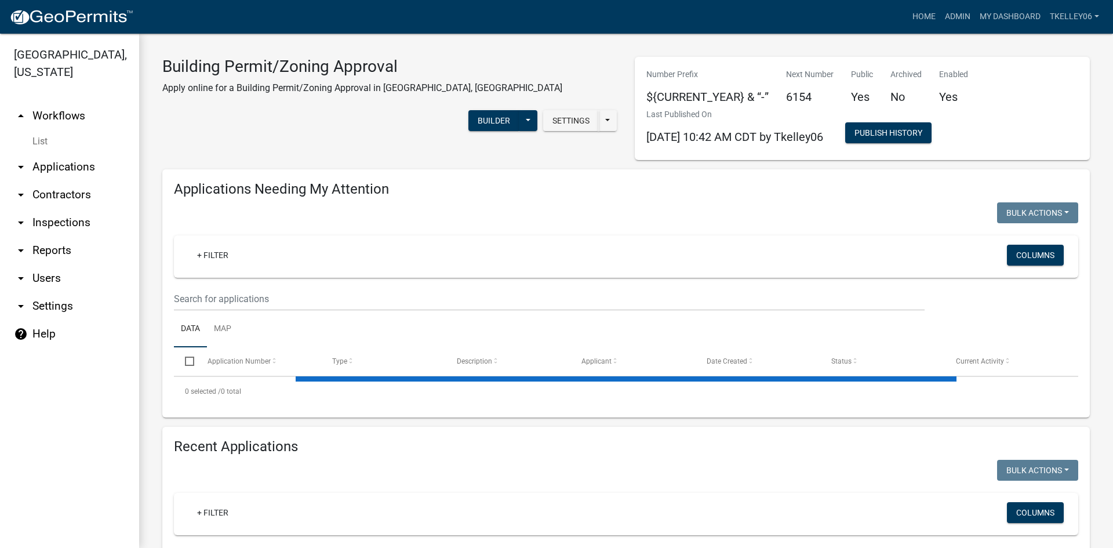
select select "3: 100"
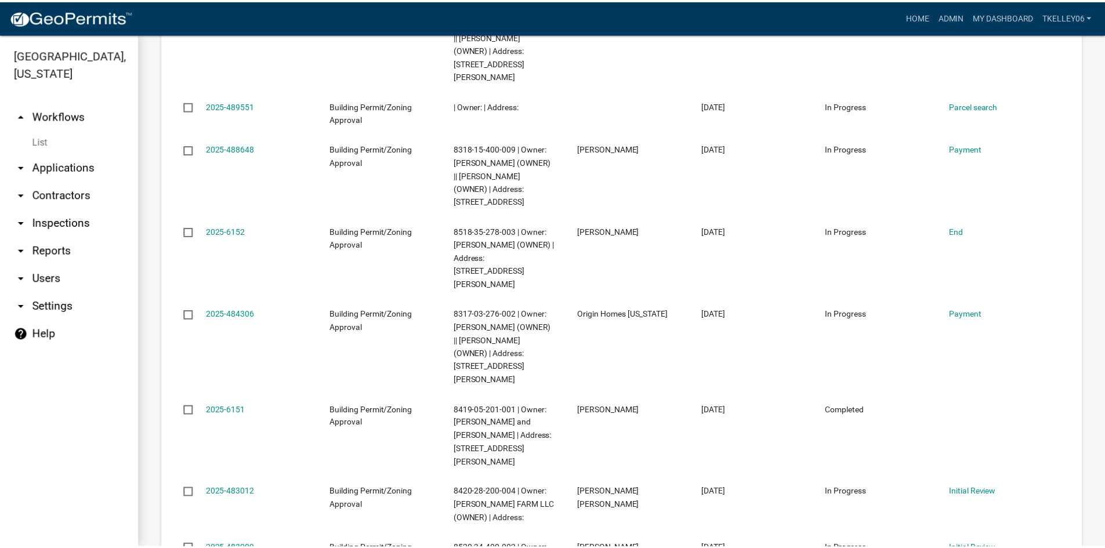
scroll to position [1392, 0]
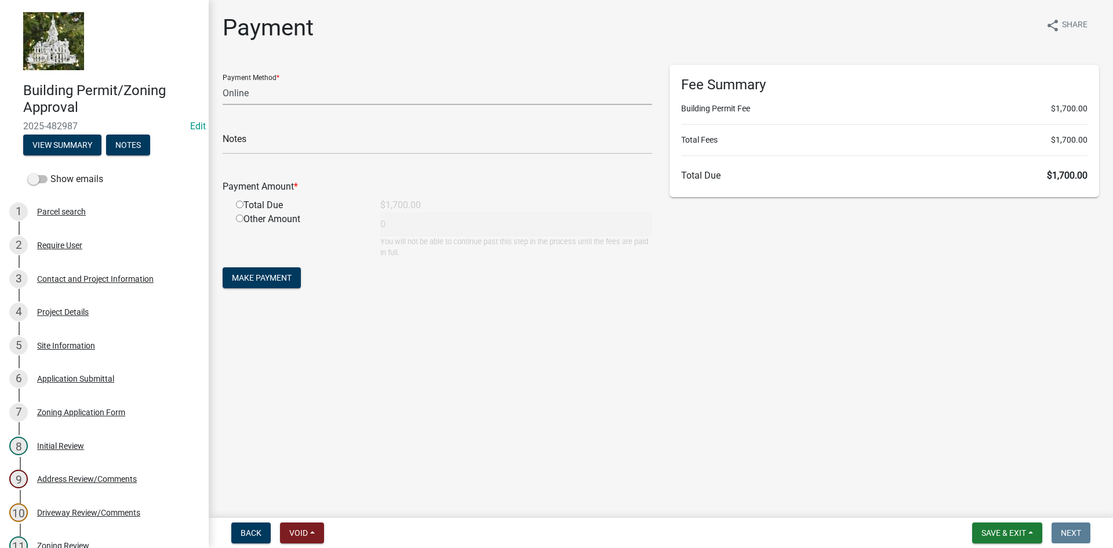
click at [239, 90] on select "Credit Card POS Check Cash Online" at bounding box center [438, 93] width 430 height 24
select select "1: 0"
click at [223, 81] on select "Credit Card POS Check Cash Online" at bounding box center [438, 93] width 430 height 24
click at [250, 151] on input "text" at bounding box center [438, 142] width 430 height 24
type input "8247"
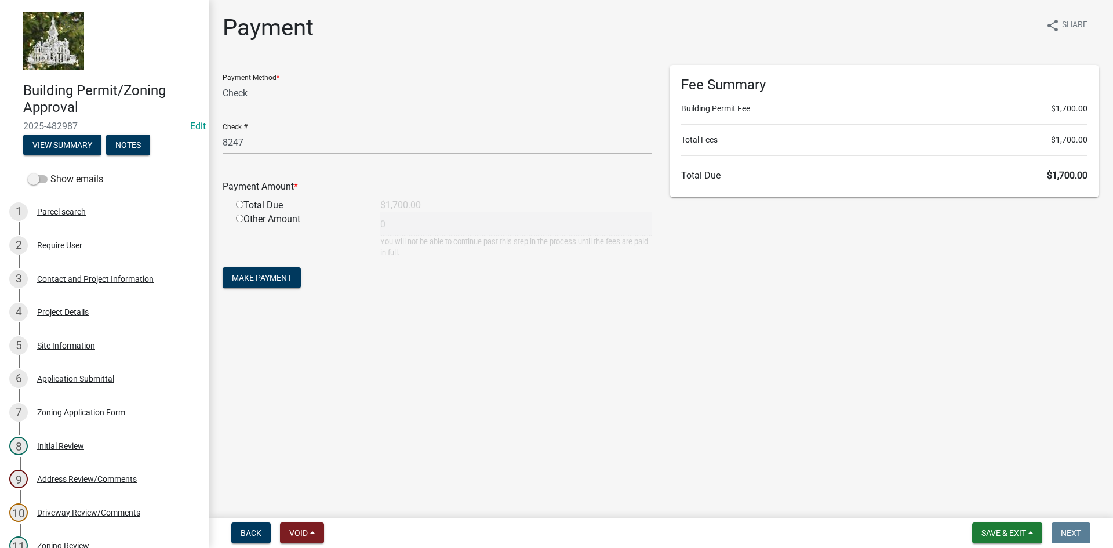
click at [237, 205] on input "radio" at bounding box center [240, 205] width 8 height 8
radio input "true"
type input "1700"
click at [257, 277] on span "Make Payment" at bounding box center [262, 277] width 60 height 9
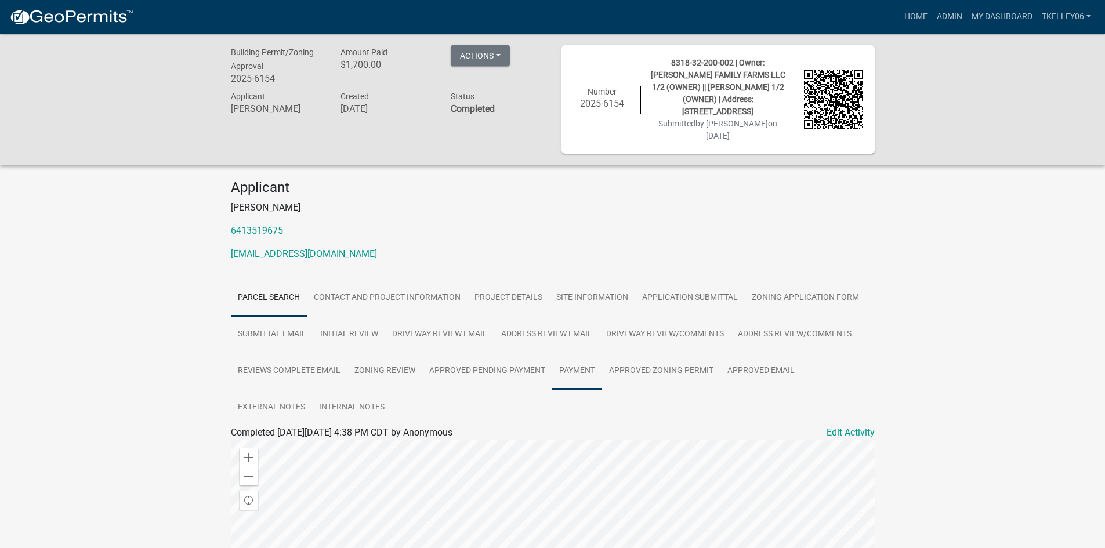
click at [576, 361] on link "Payment" at bounding box center [577, 371] width 50 height 37
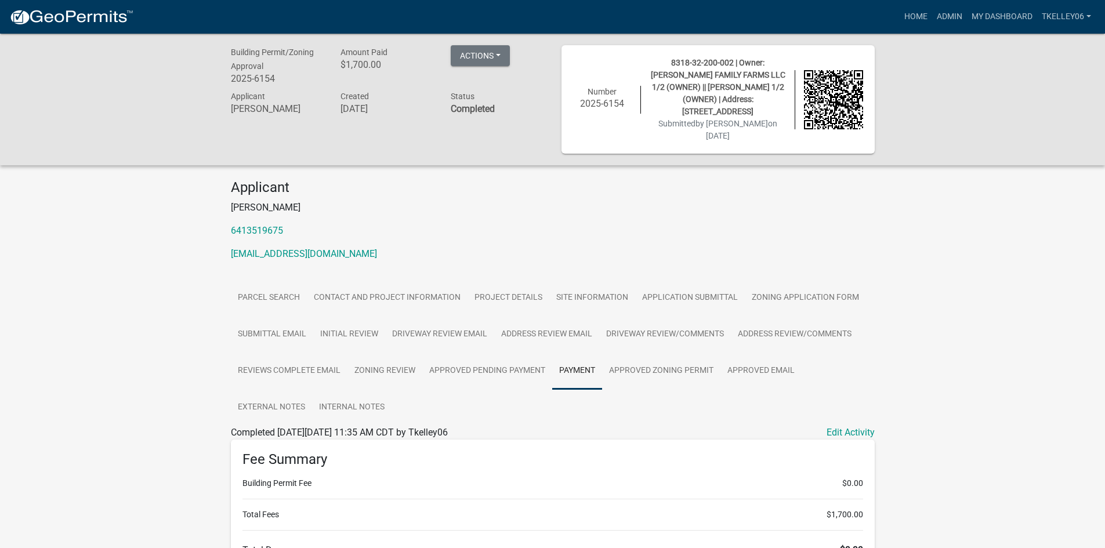
scroll to position [223, 0]
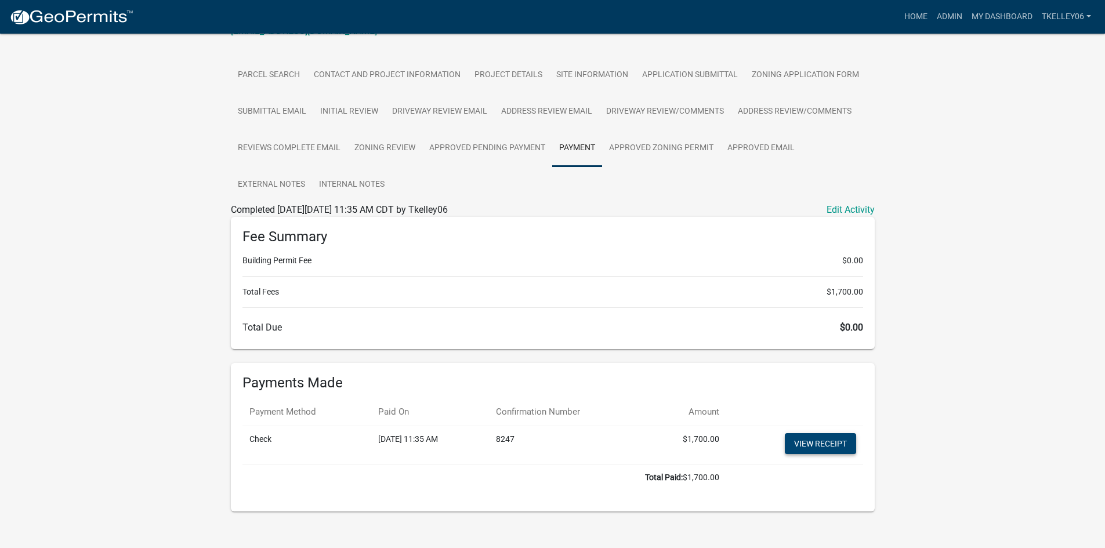
click at [803, 433] on link "View receipt" at bounding box center [820, 443] width 71 height 21
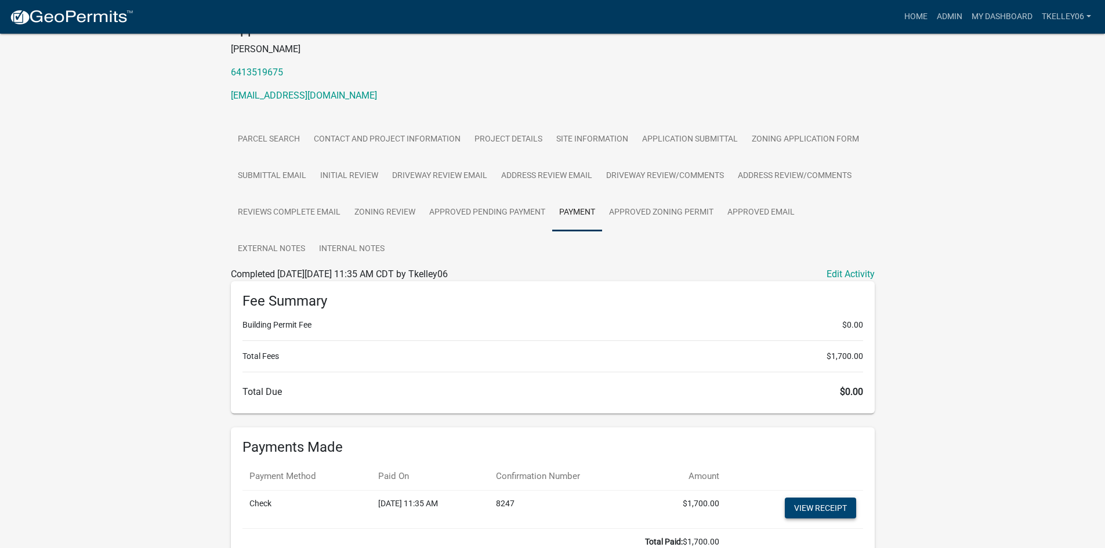
scroll to position [0, 0]
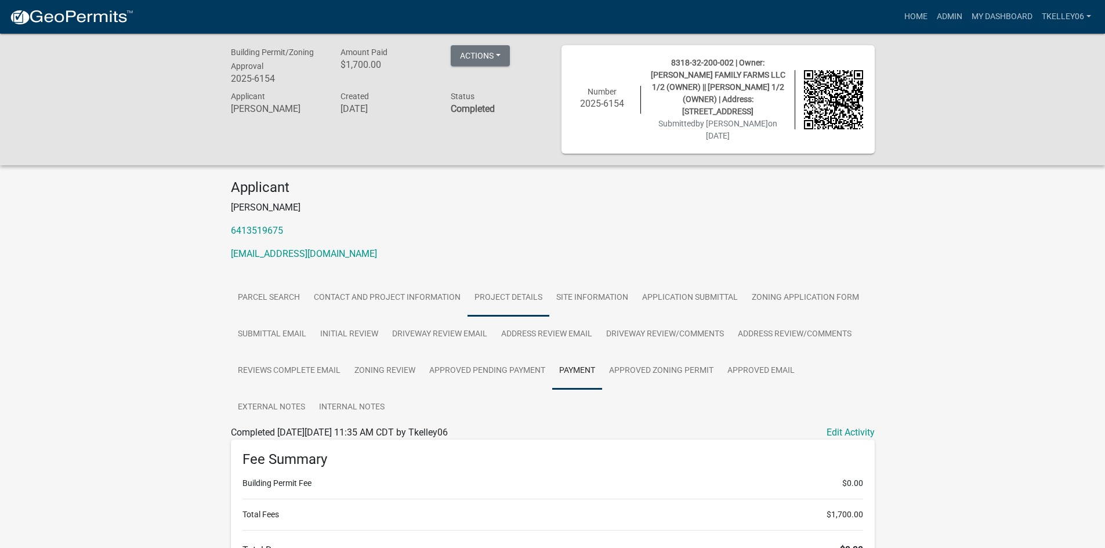
click at [492, 286] on link "Project Details" at bounding box center [508, 297] width 82 height 37
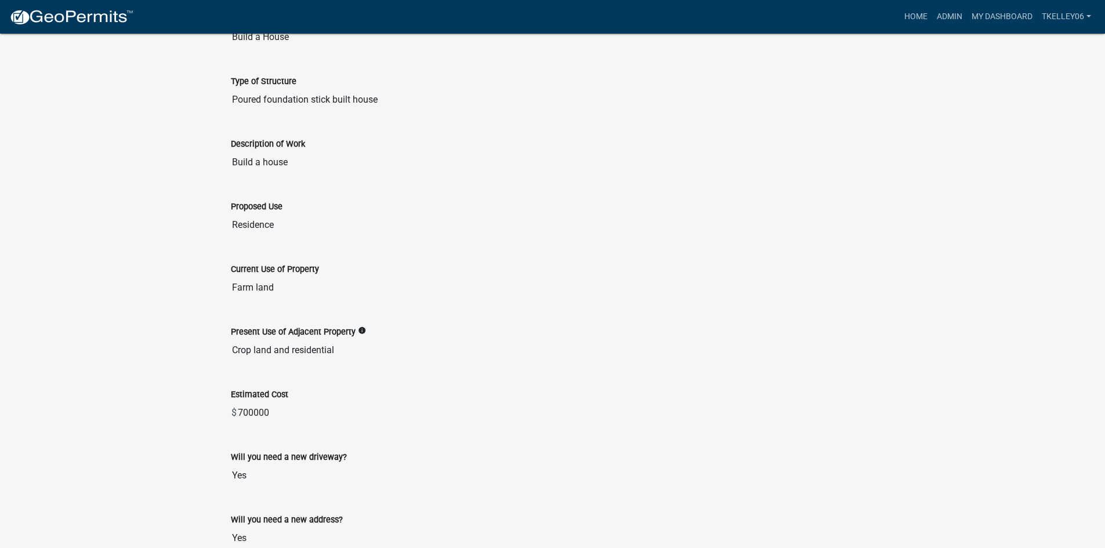
scroll to position [492, 0]
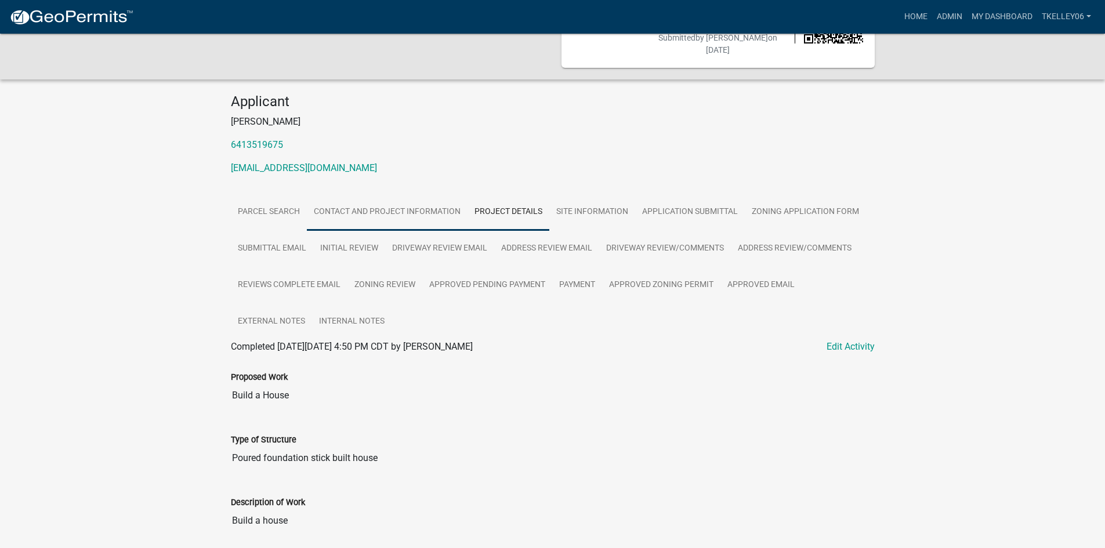
click at [400, 194] on link "Contact and Project Information" at bounding box center [387, 212] width 161 height 37
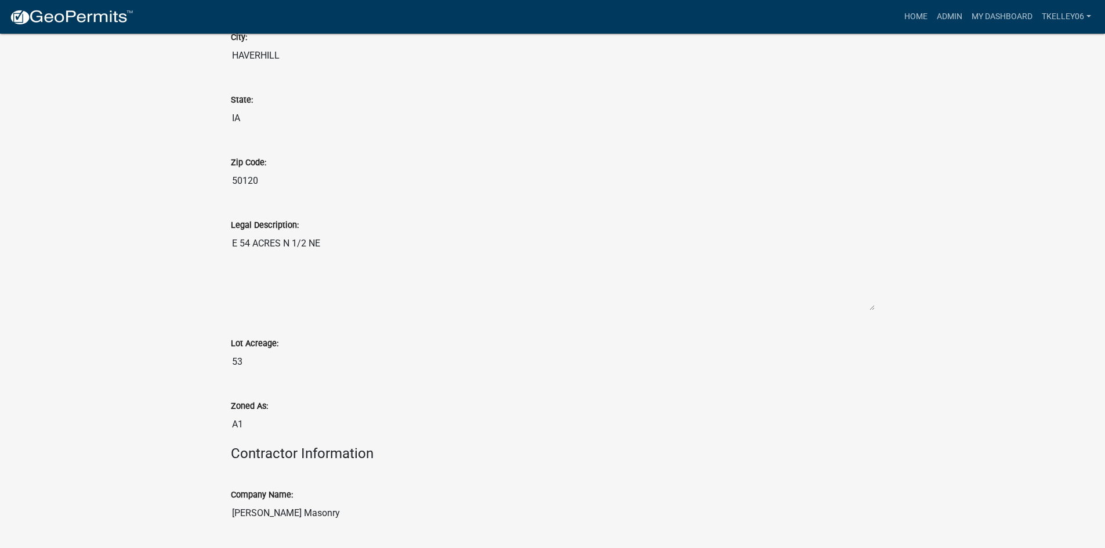
scroll to position [1315, 0]
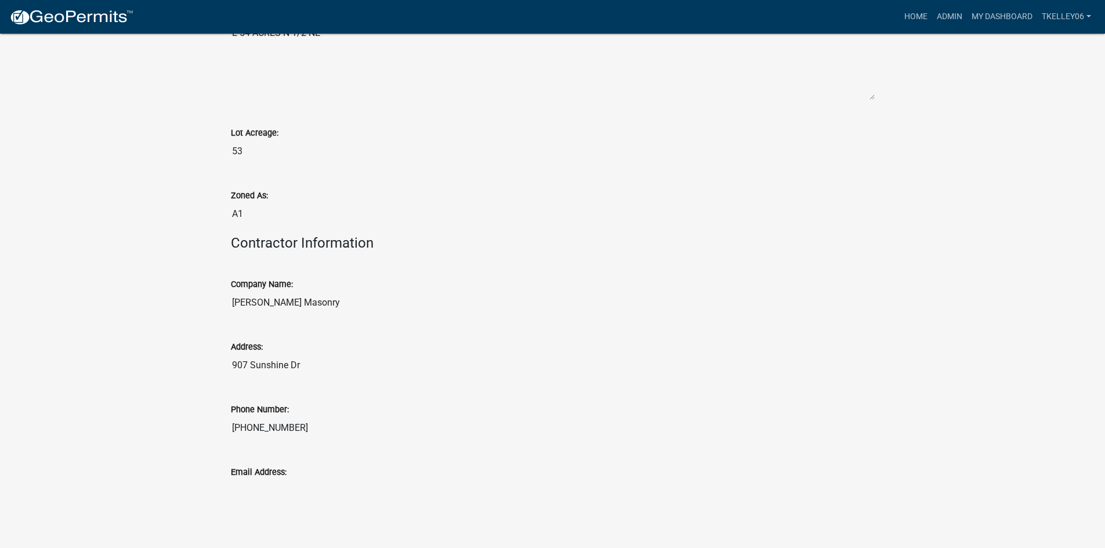
drag, startPoint x: 315, startPoint y: 293, endPoint x: 233, endPoint y: 288, distance: 81.9
click at [233, 291] on input "Ciro DiIorio Masonry" at bounding box center [553, 302] width 644 height 23
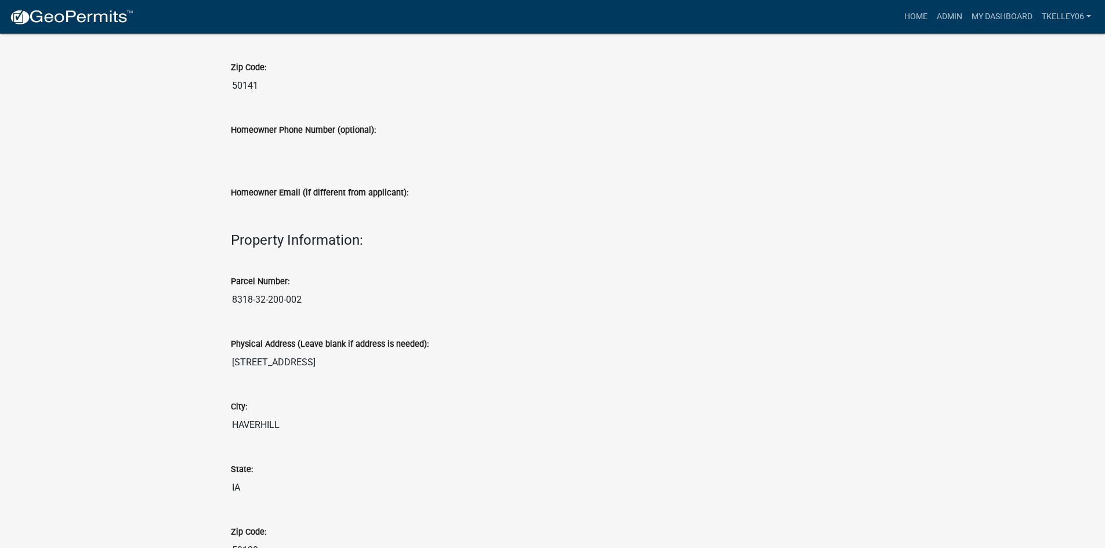
scroll to position [445, 0]
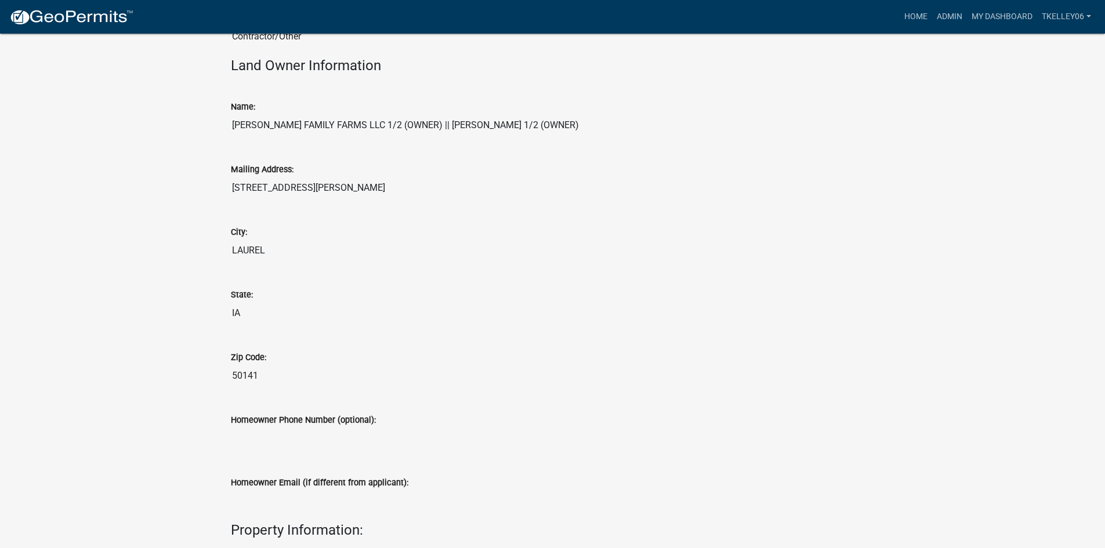
drag, startPoint x: 534, startPoint y: 114, endPoint x: 224, endPoint y: 105, distance: 309.8
click at [224, 105] on div "Name: KERR FAMILY FARMS LLC 1/2 (OWNER) || KERR, PHYLLIS J 1/2 (OWNER)" at bounding box center [552, 114] width 661 height 63
click at [909, 15] on link "Home" at bounding box center [915, 17] width 32 height 22
